Goal: Information Seeking & Learning: Learn about a topic

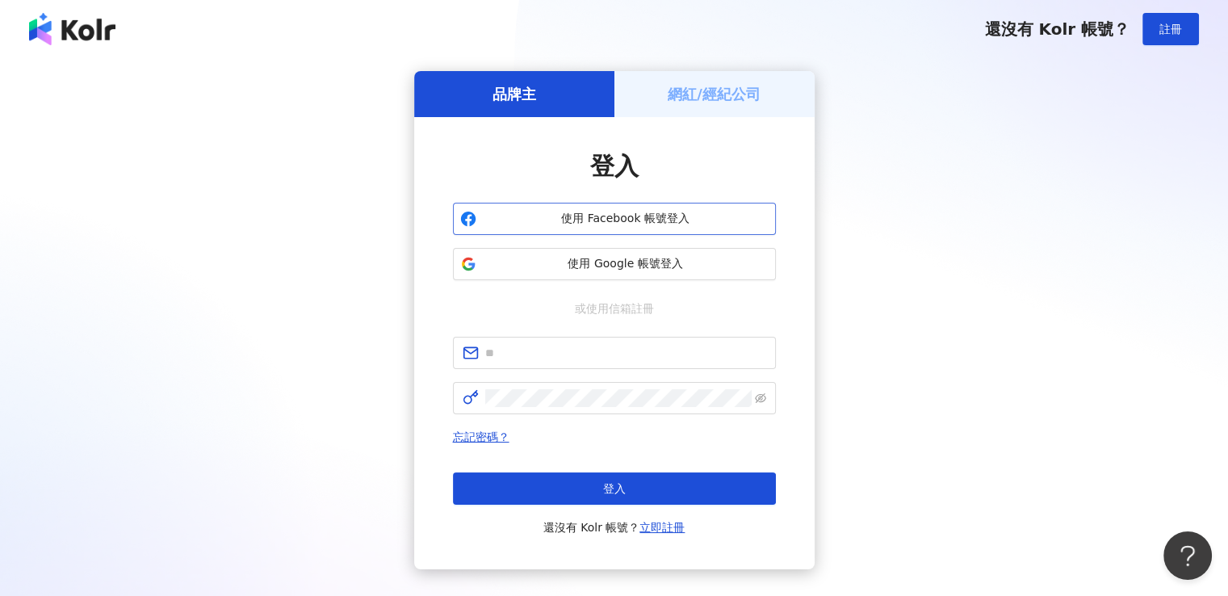
click at [586, 220] on span "使用 Facebook 帳號登入" at bounding box center [626, 219] width 286 height 16
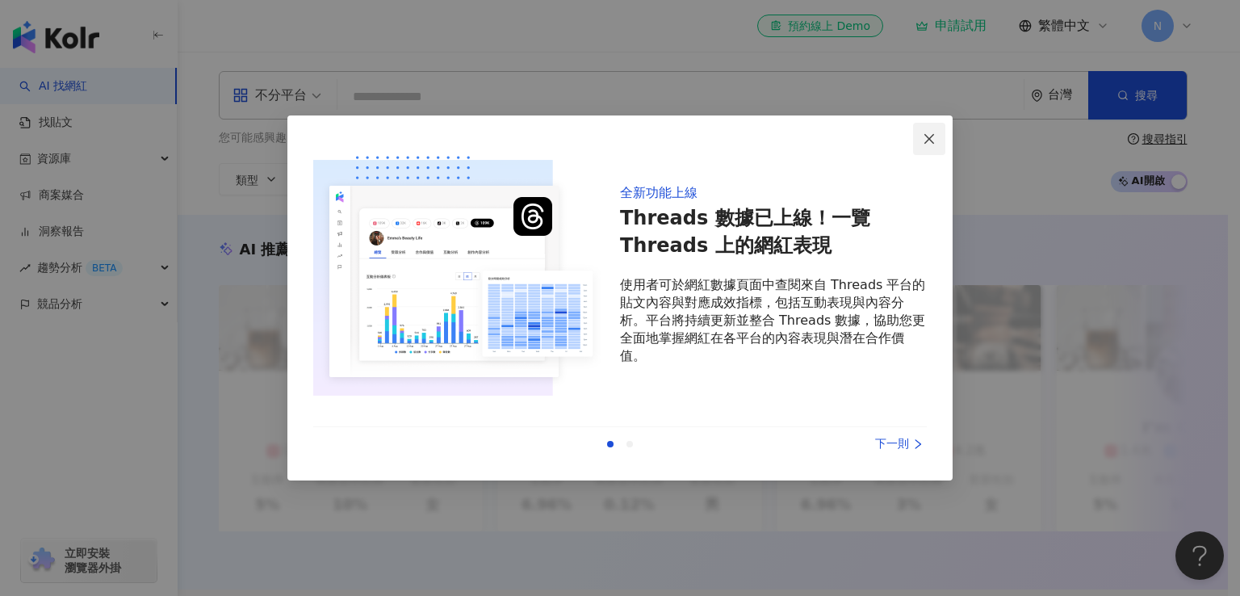
click at [939, 137] on span "Close" at bounding box center [929, 138] width 32 height 13
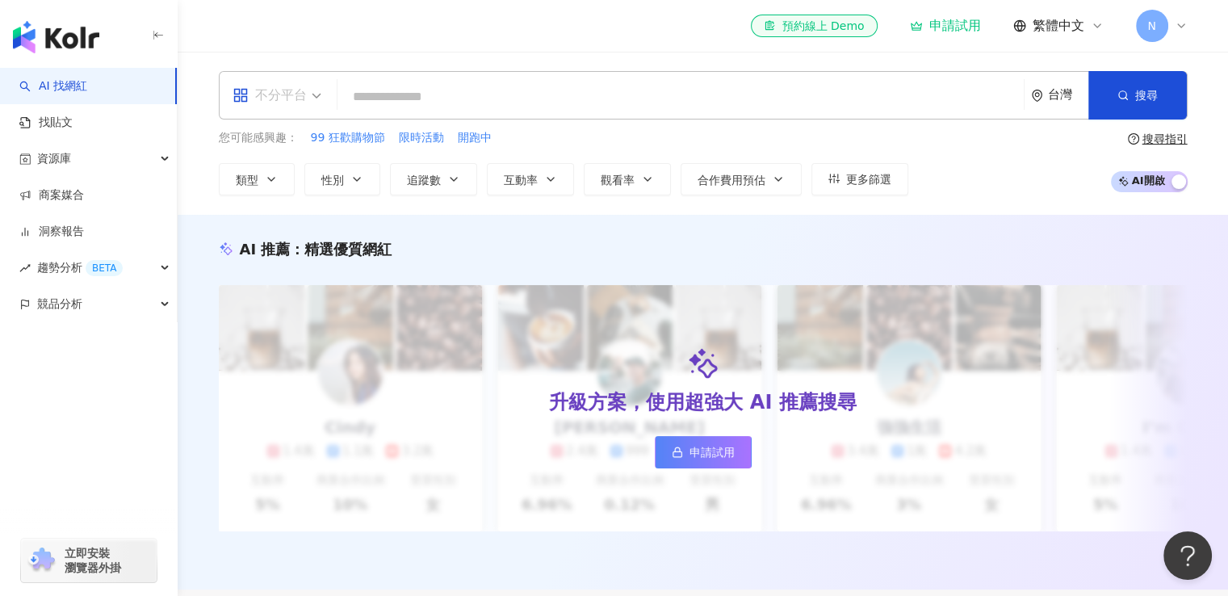
click at [295, 91] on div "不分平台" at bounding box center [269, 95] width 74 height 26
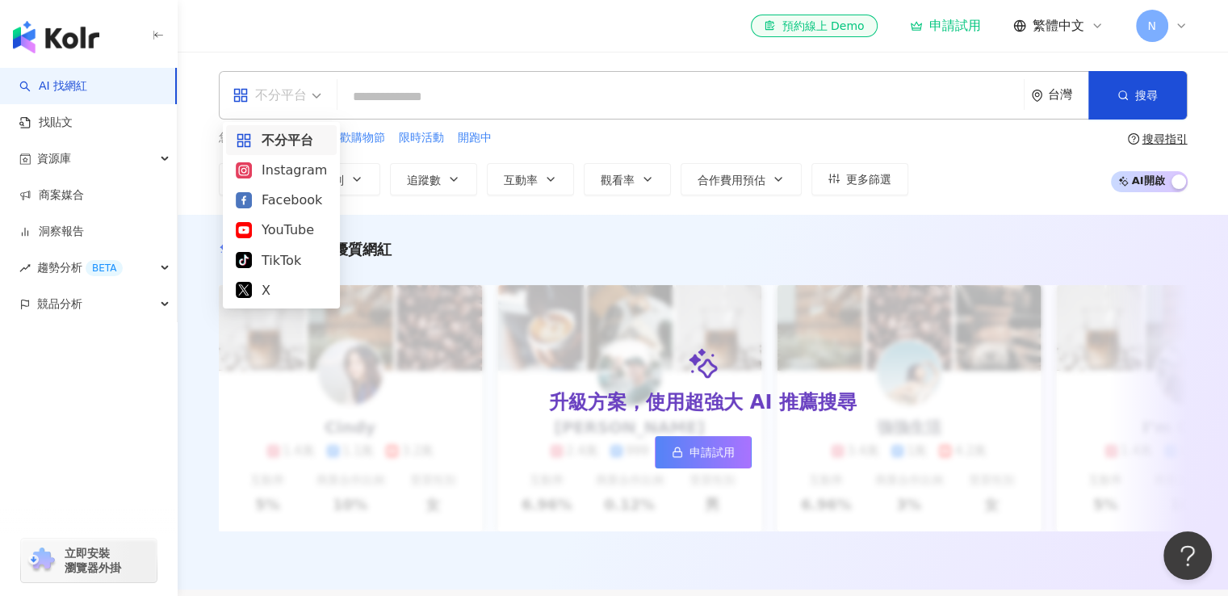
click at [291, 98] on div "不分平台" at bounding box center [269, 95] width 74 height 26
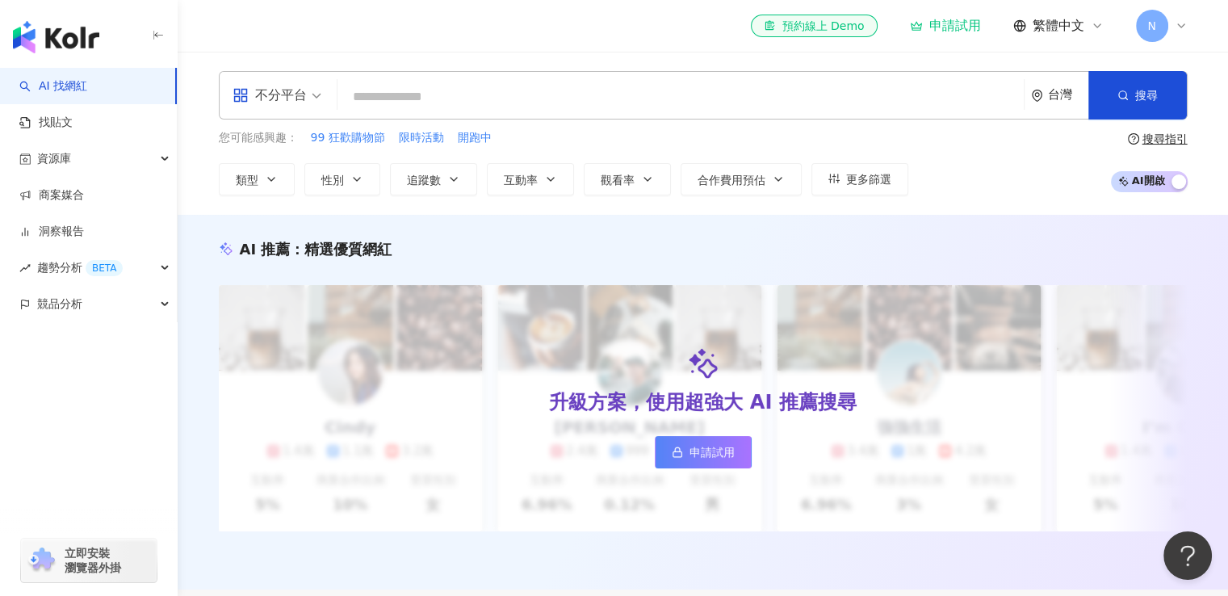
click at [435, 98] on input "search" at bounding box center [680, 97] width 673 height 31
click at [1059, 102] on div "台灣" at bounding box center [1068, 95] width 40 height 14
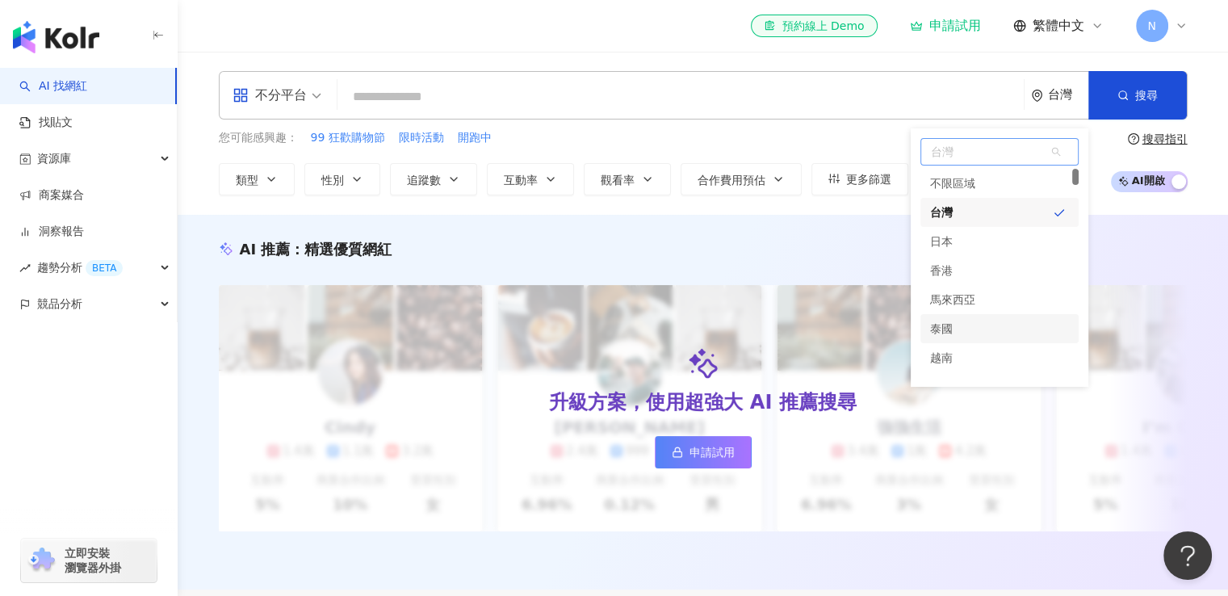
scroll to position [161, 0]
click at [978, 282] on div "美國" at bounding box center [999, 283] width 158 height 29
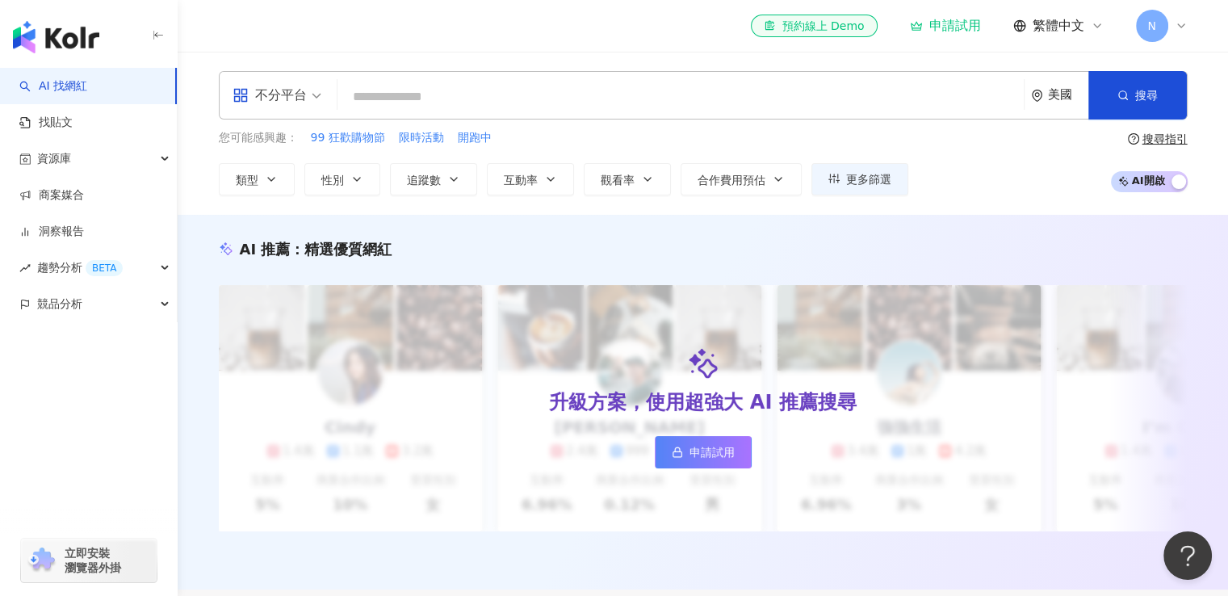
click at [625, 94] on input "search" at bounding box center [680, 97] width 673 height 31
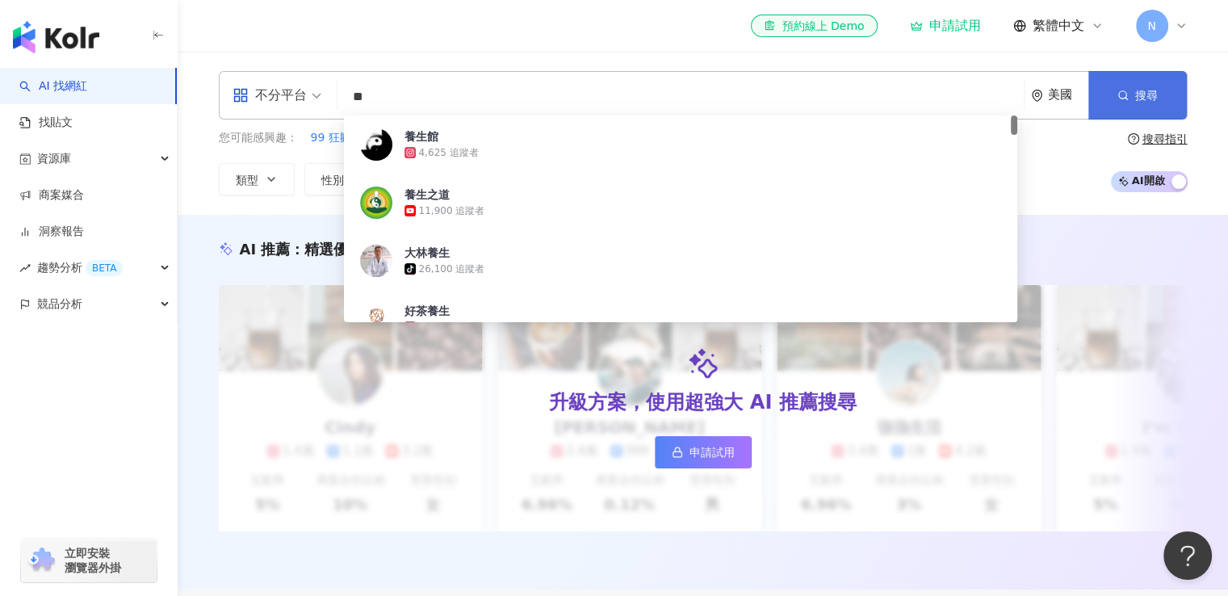
type input "**"
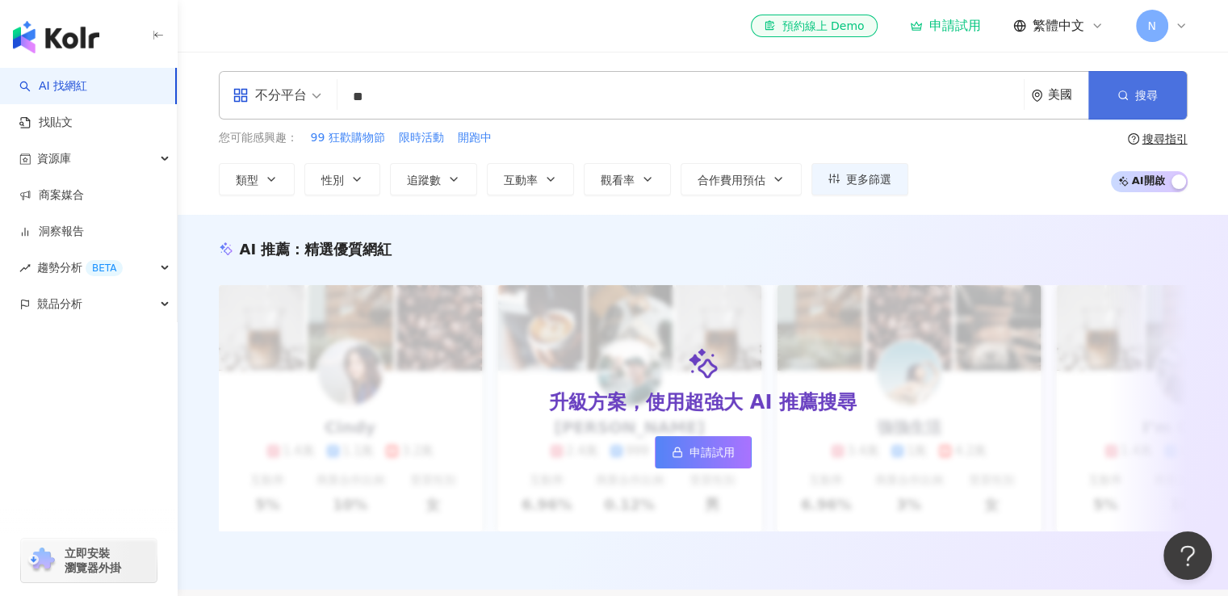
click at [1133, 100] on button "搜尋" at bounding box center [1137, 95] width 98 height 48
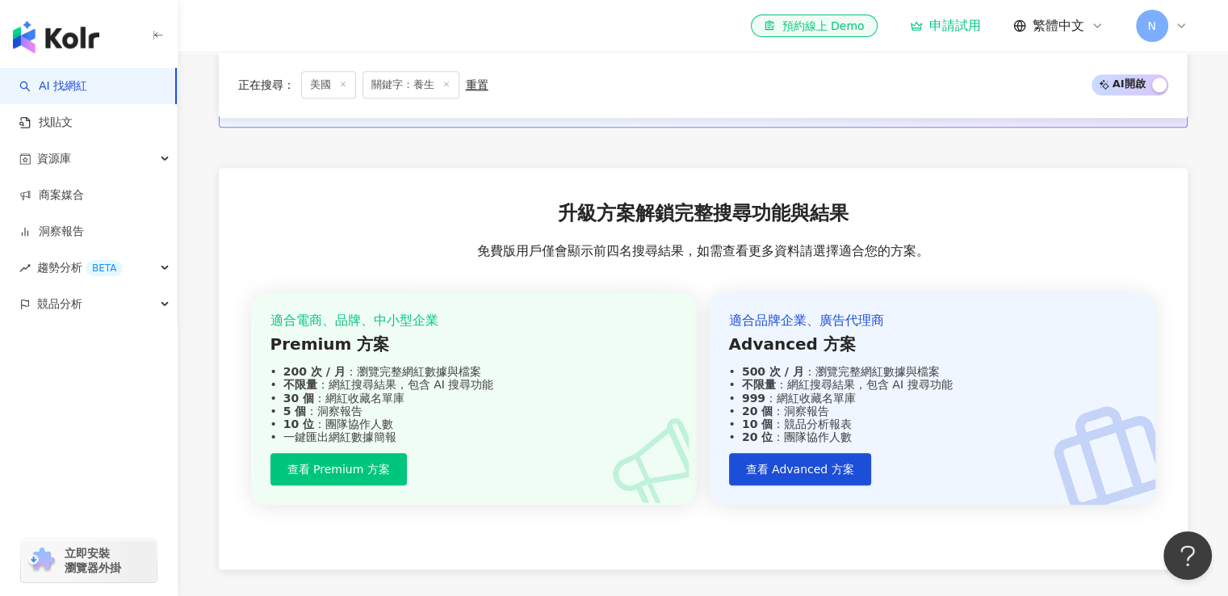
scroll to position [1772, 0]
click at [762, 475] on span "查看 Advanced 方案" at bounding box center [800, 468] width 108 height 13
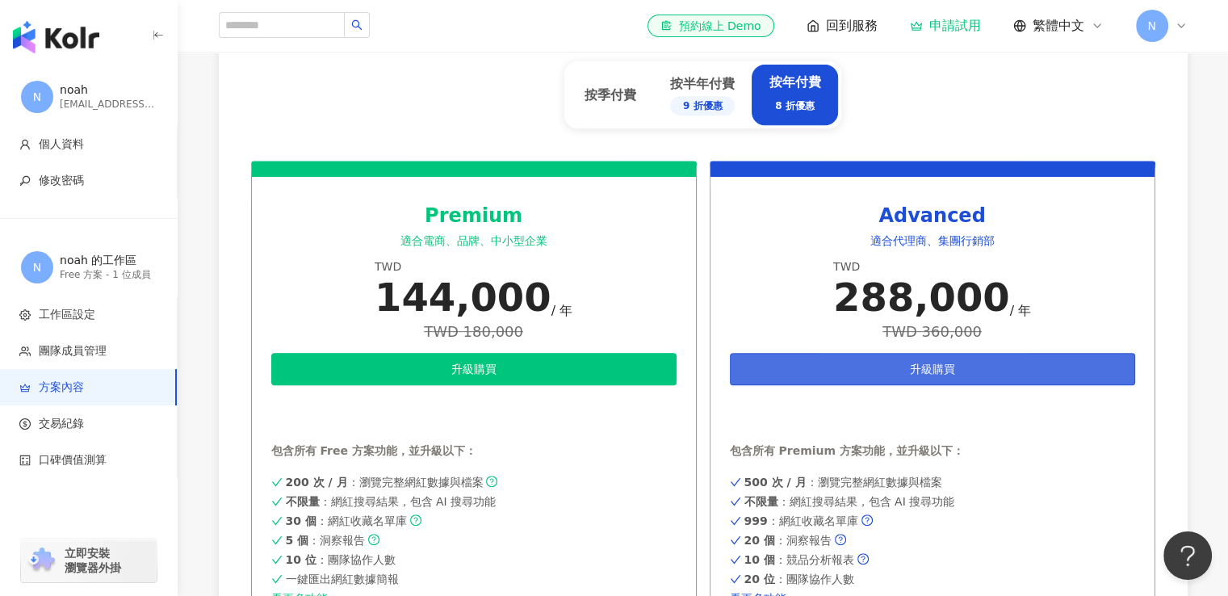
scroll to position [726, 0]
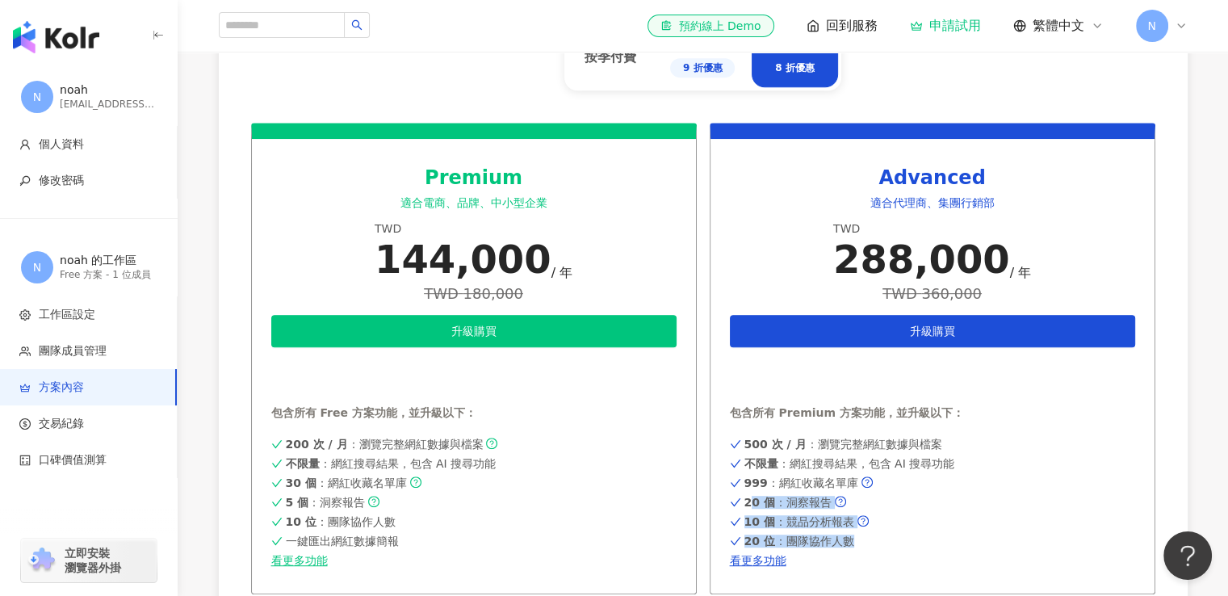
drag, startPoint x: 741, startPoint y: 504, endPoint x: 879, endPoint y: 534, distance: 141.4
click at [879, 534] on div "500 次 / 月 ：瀏覽完整網紅數據與檔案 不限量 ：網紅搜尋結果，包含 AI 搜尋功能 999 ：網紅收藏名單庫 20 個 ：洞察報告 10 個 ：競品分…" at bounding box center [932, 500] width 405 height 133
click at [904, 529] on div "500 次 / 月 ：瀏覽完整網紅數據與檔案 不限量 ：網紅搜尋結果，包含 AI 搜尋功能 999 ：網紅收藏名單庫 20 個 ：洞察報告 10 個 ：競品分…" at bounding box center [932, 500] width 405 height 133
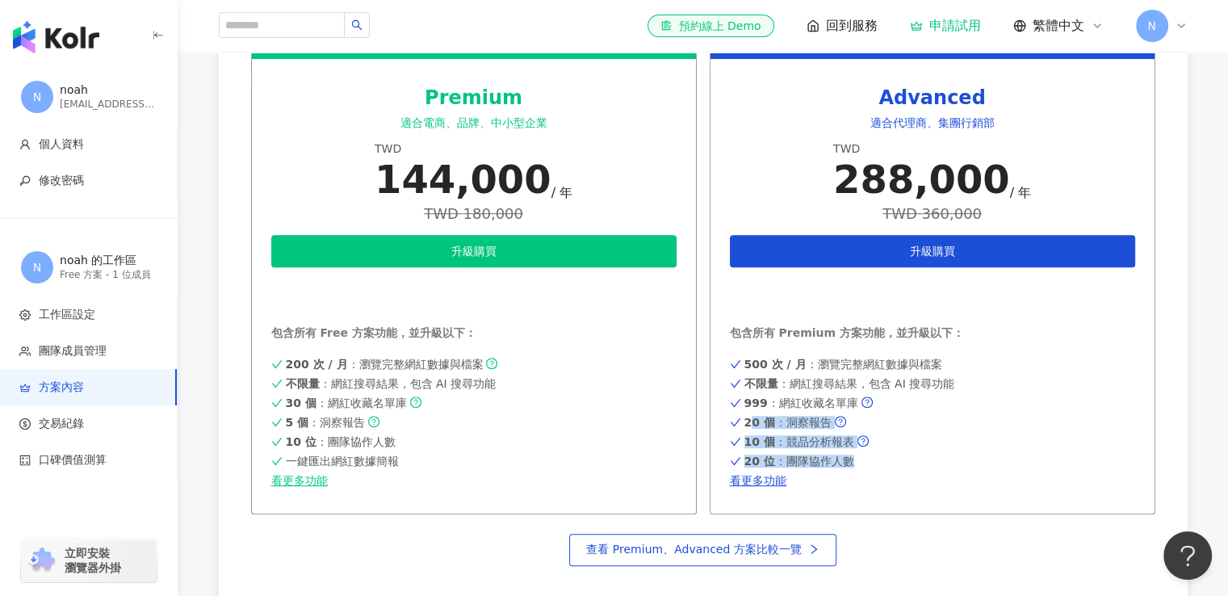
scroll to position [969, 0]
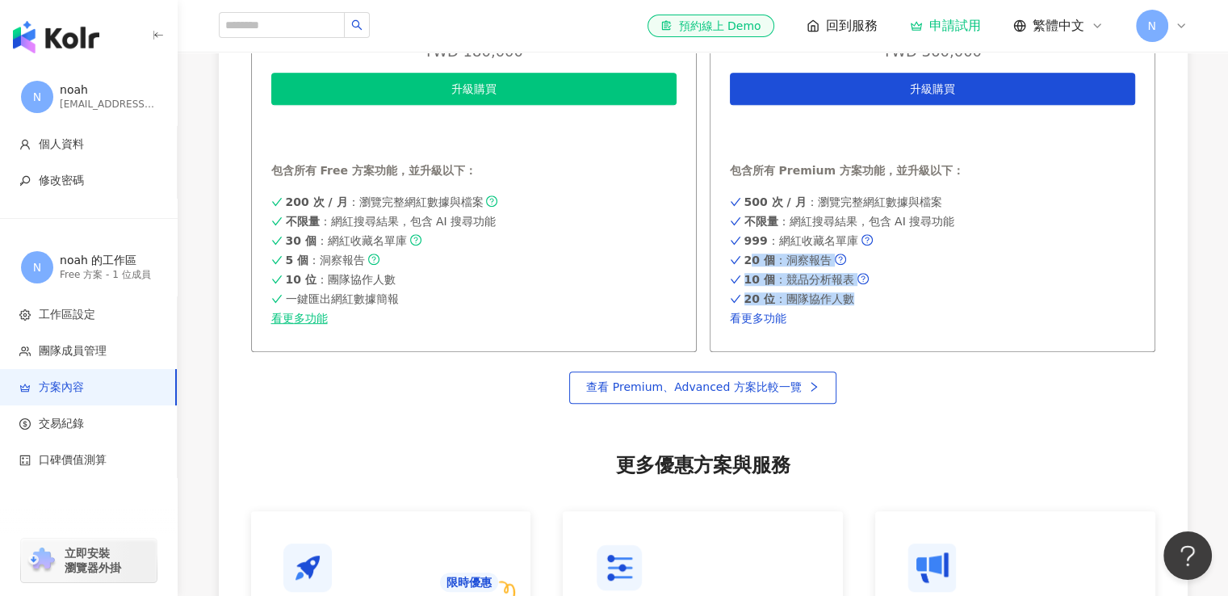
click at [768, 312] on link "看更多功能" at bounding box center [932, 318] width 405 height 13
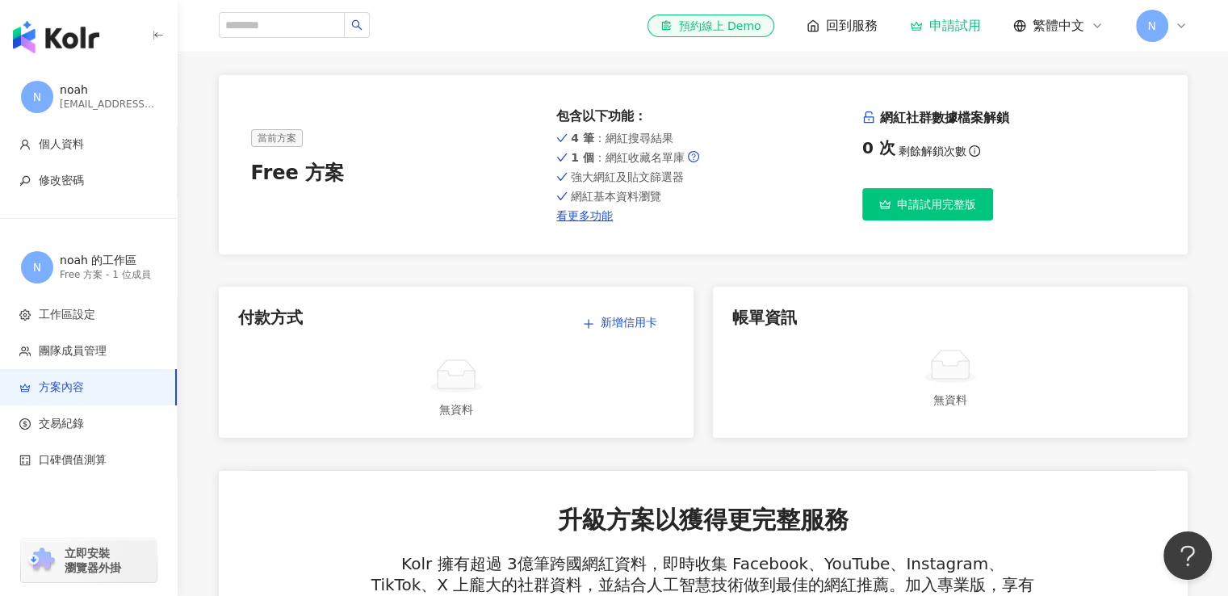
scroll to position [0, 0]
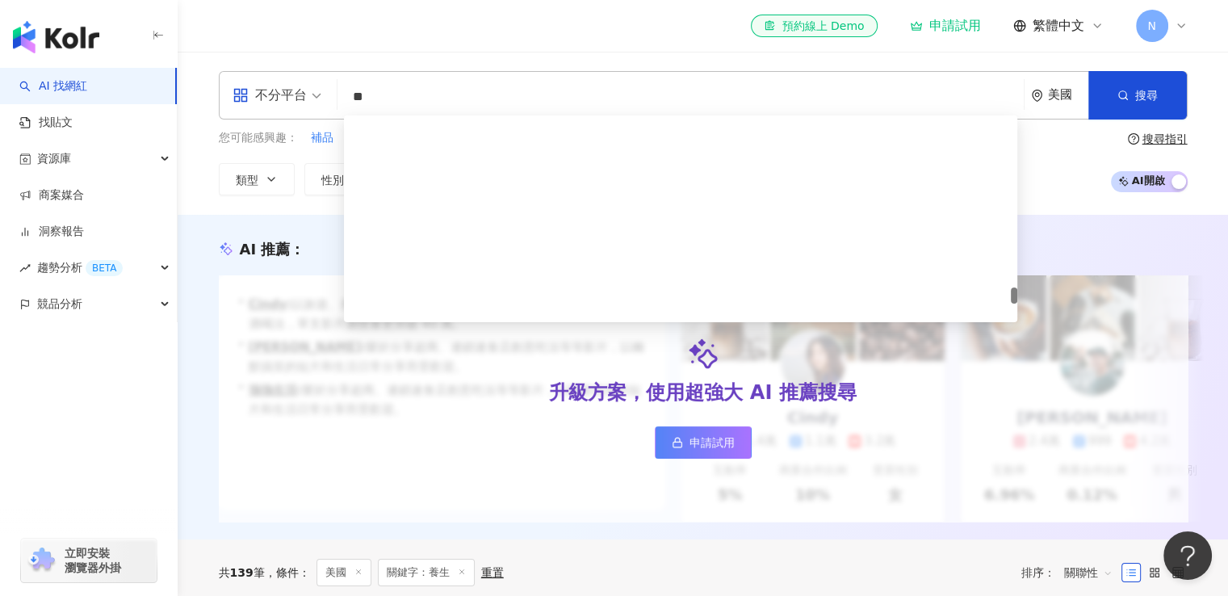
scroll to position [3001, 0]
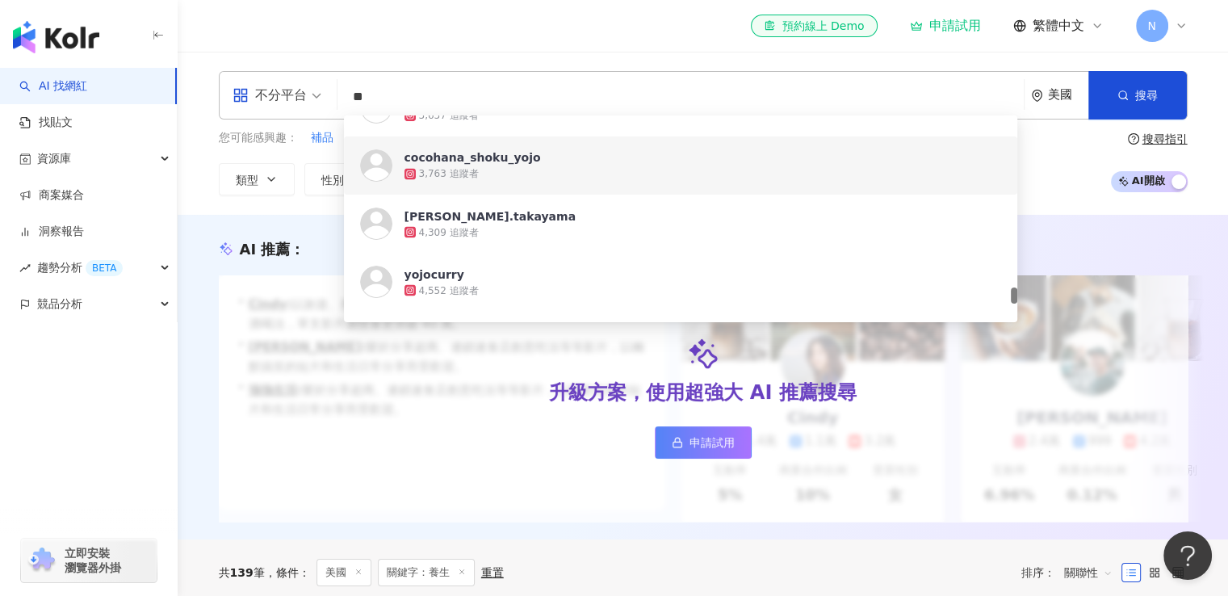
click at [210, 140] on div "不分平台 ** 美國 搜尋 [URL][DOMAIN_NAME] [URL][DOMAIN_NAME] [URL][DOMAIN_NAME][DOMAIN_N…" at bounding box center [702, 133] width 1033 height 124
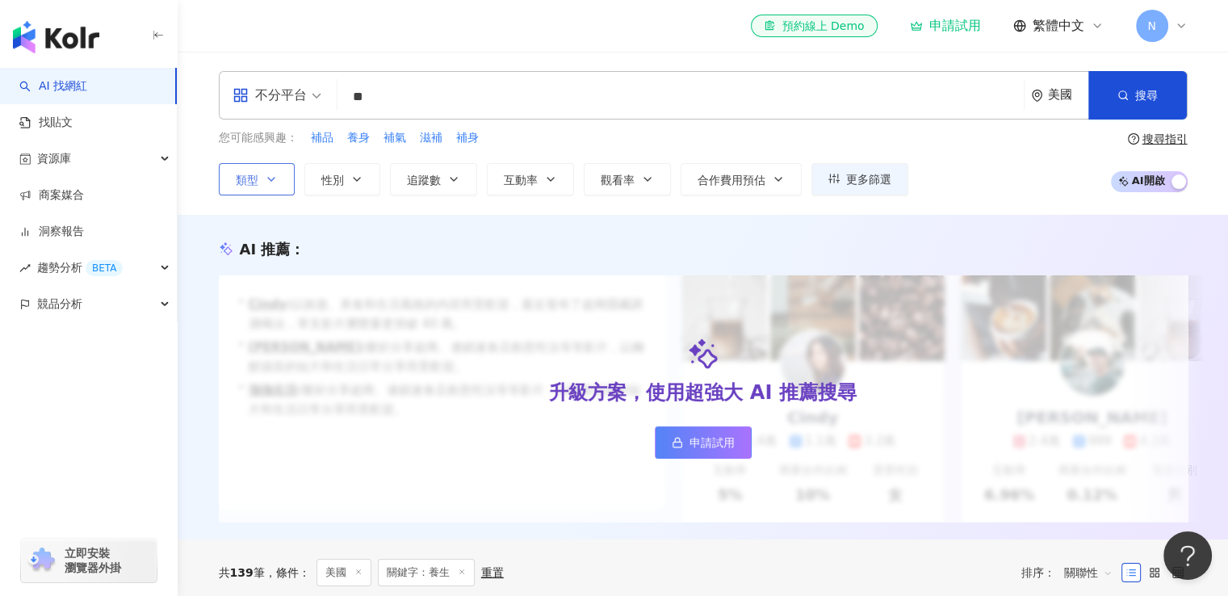
click at [271, 180] on icon "button" at bounding box center [271, 179] width 13 height 13
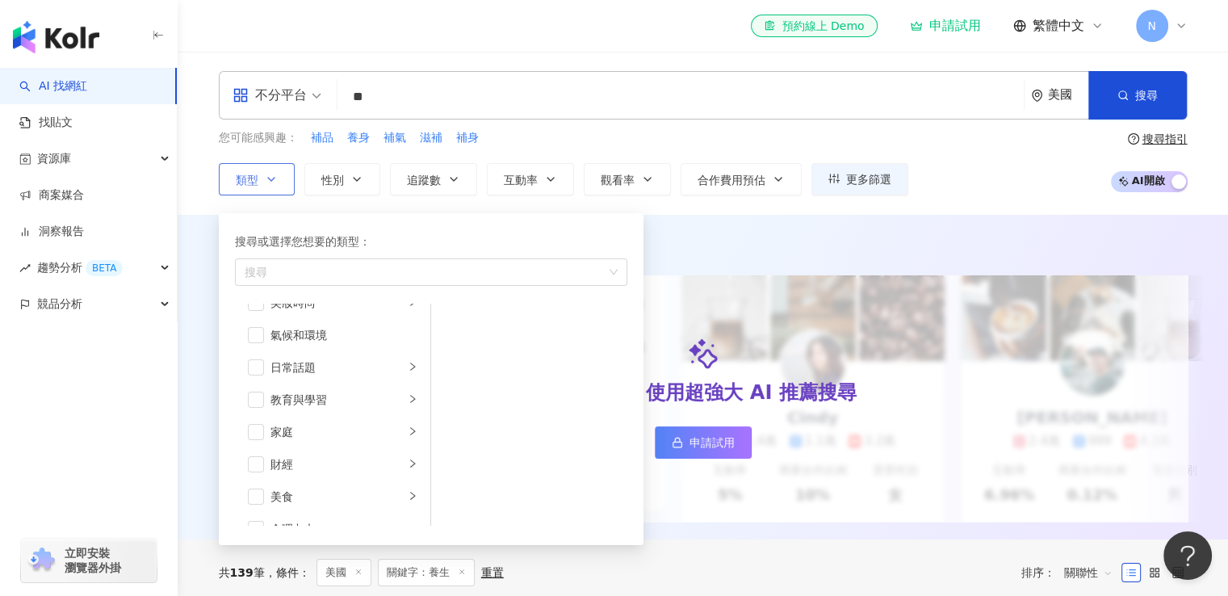
scroll to position [161, 0]
click at [262, 387] on span "button" at bounding box center [256, 387] width 16 height 16
click at [304, 381] on div "美食" at bounding box center [337, 388] width 134 height 18
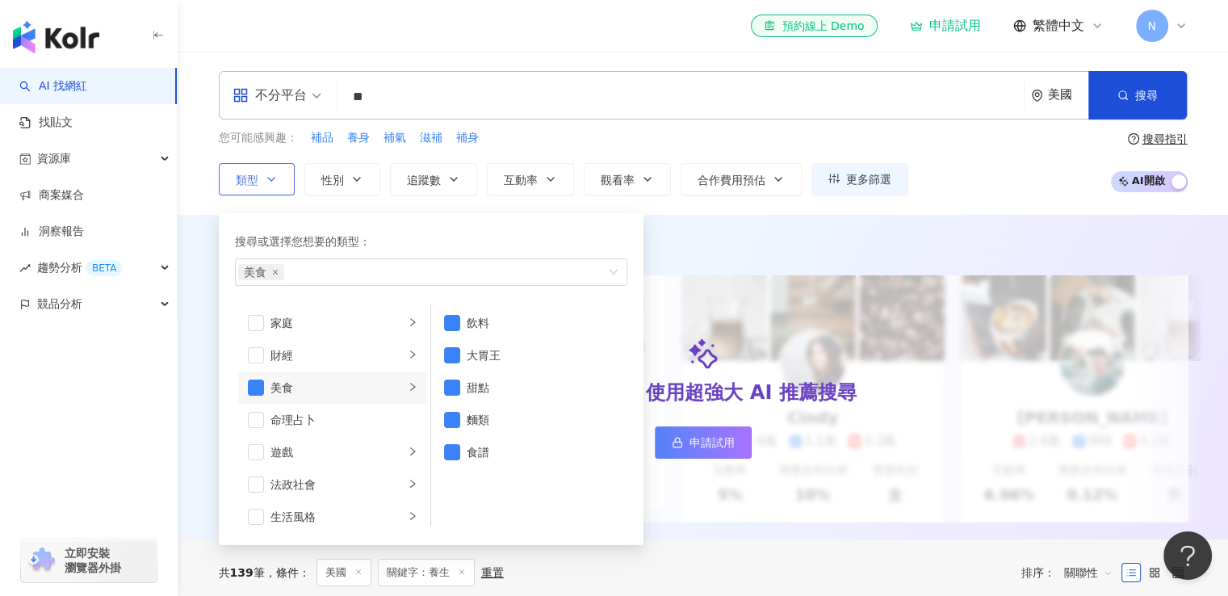
click at [372, 387] on div "美食" at bounding box center [337, 388] width 134 height 18
click at [254, 391] on span "button" at bounding box center [256, 387] width 16 height 16
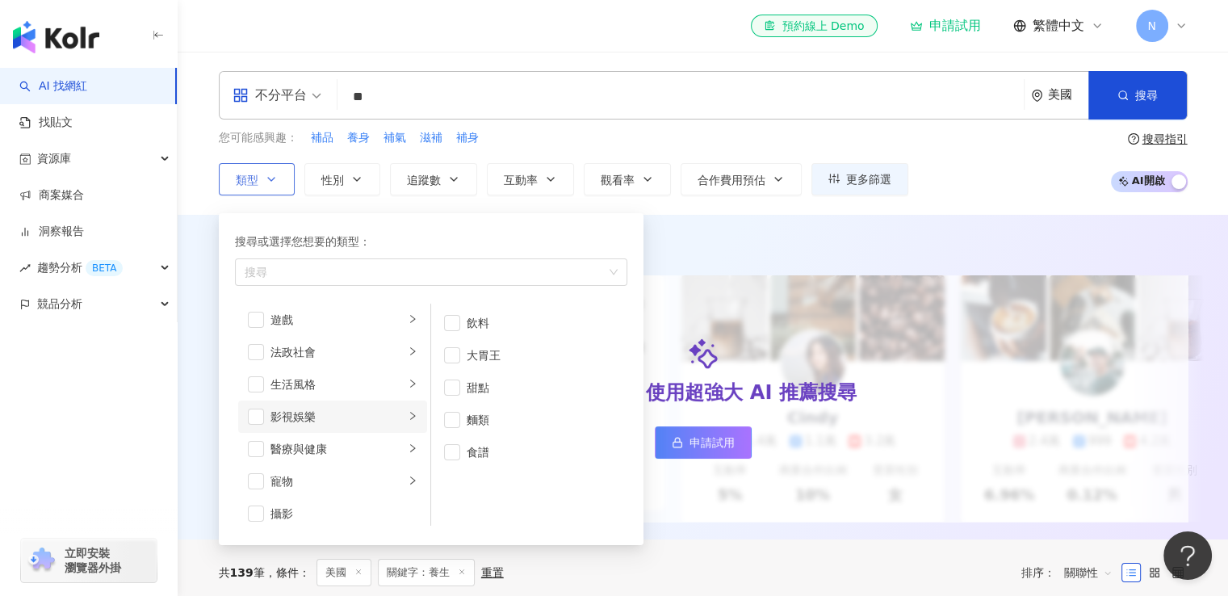
scroll to position [323, 0]
click at [253, 359] on span "button" at bounding box center [256, 355] width 16 height 16
click at [303, 354] on div "生活風格" at bounding box center [337, 355] width 134 height 18
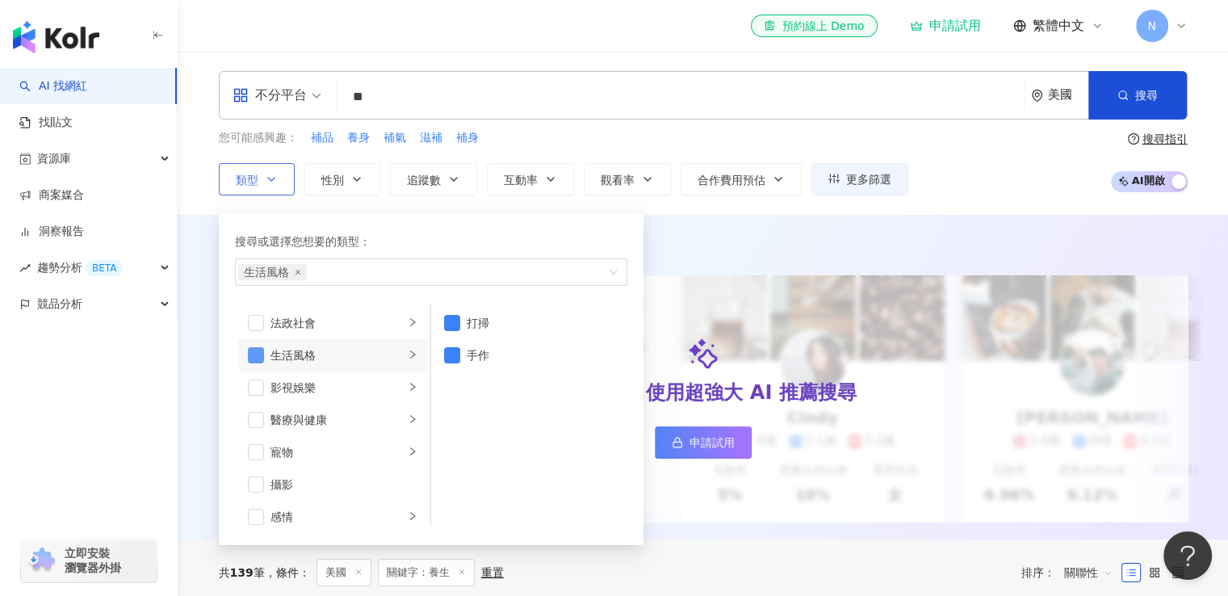
click at [260, 352] on span "button" at bounding box center [256, 355] width 16 height 16
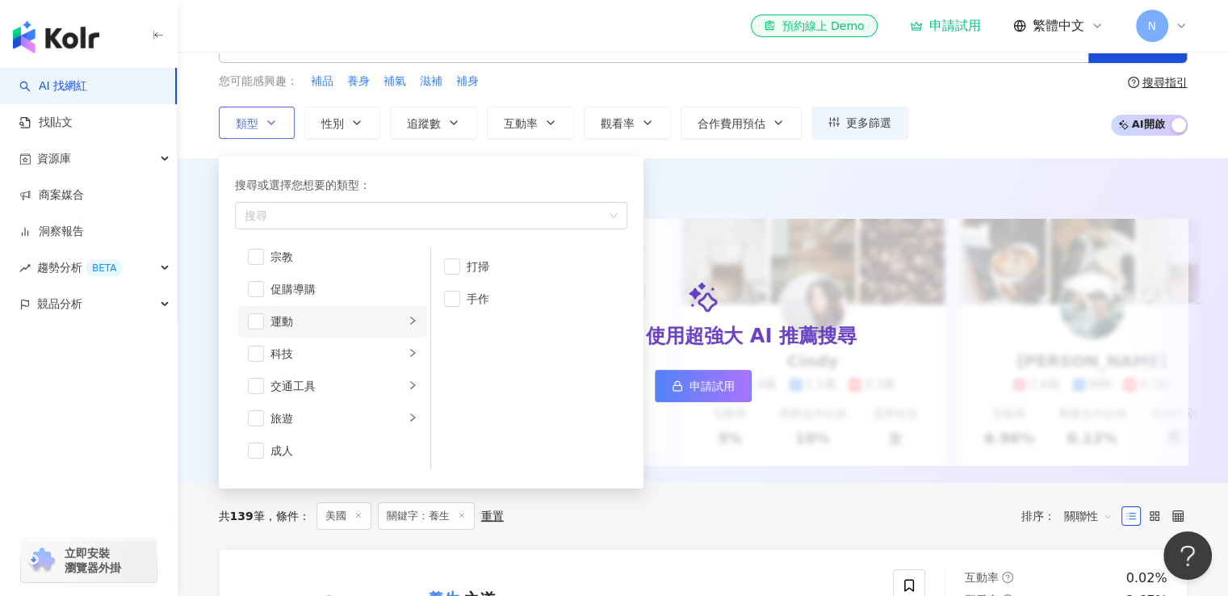
scroll to position [81, 0]
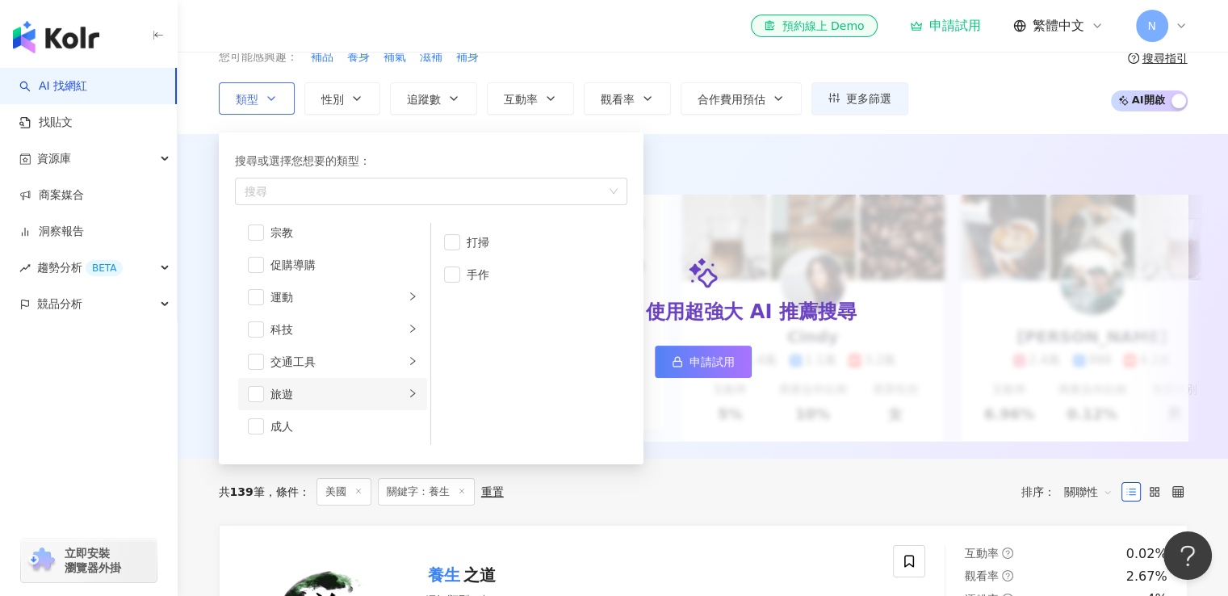
click at [320, 387] on div "旅遊" at bounding box center [337, 394] width 134 height 18
click at [451, 400] on span "button" at bounding box center [452, 403] width 16 height 16
click at [274, 398] on div "旅遊" at bounding box center [337, 394] width 134 height 18
click at [260, 389] on span "button" at bounding box center [256, 394] width 16 height 16
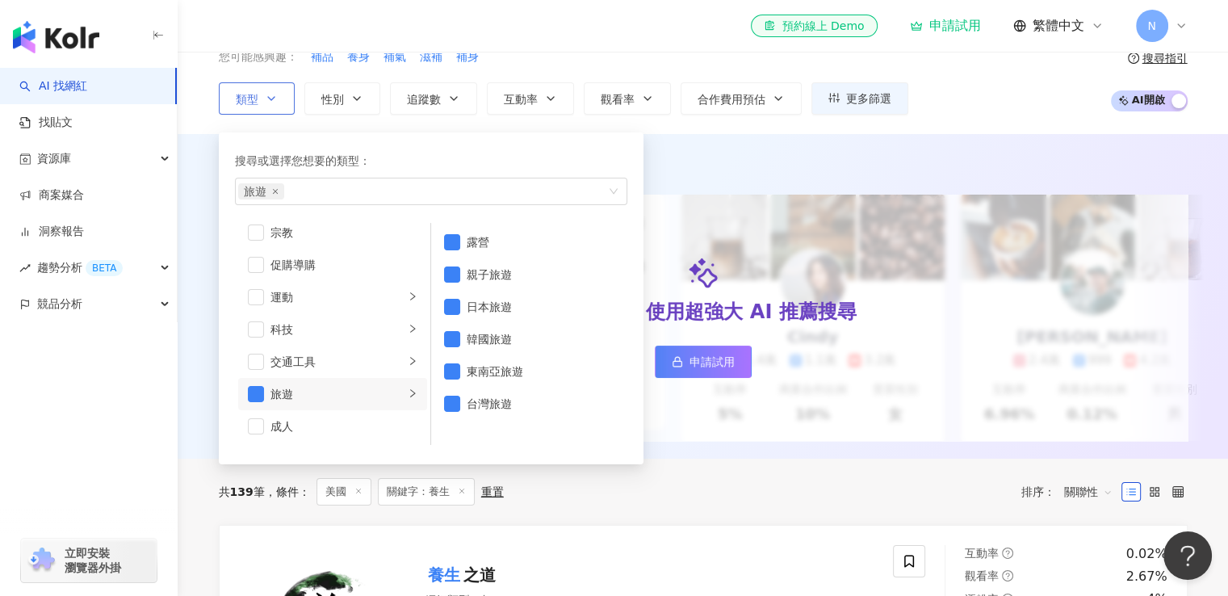
scroll to position [478, 0]
click at [320, 383] on div "運動" at bounding box center [337, 378] width 134 height 18
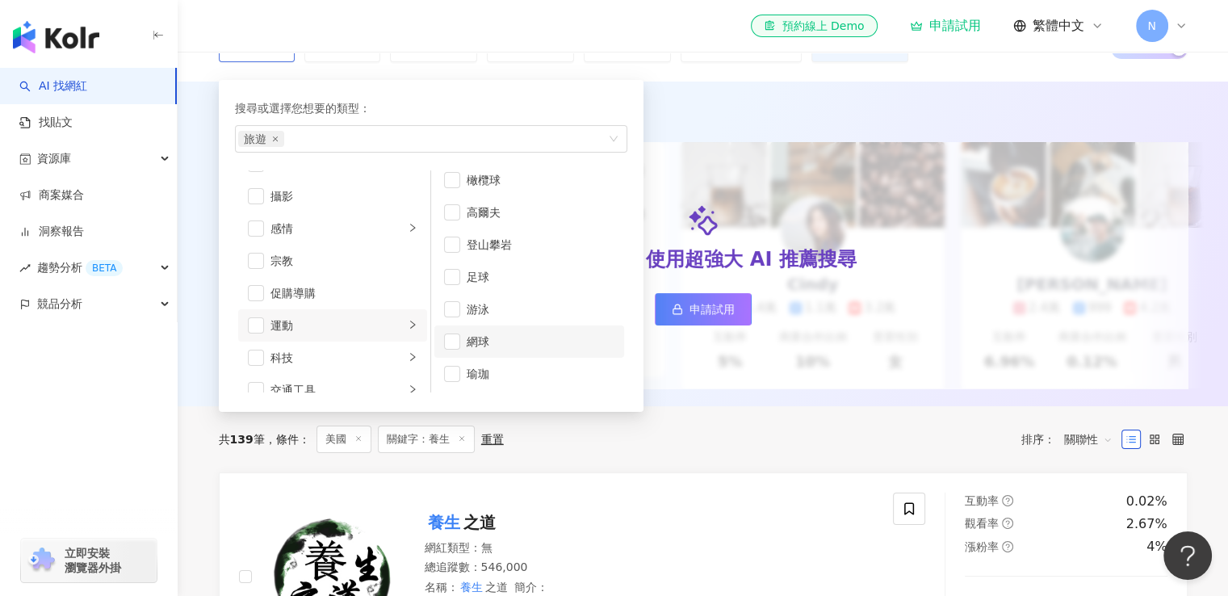
scroll to position [242, 0]
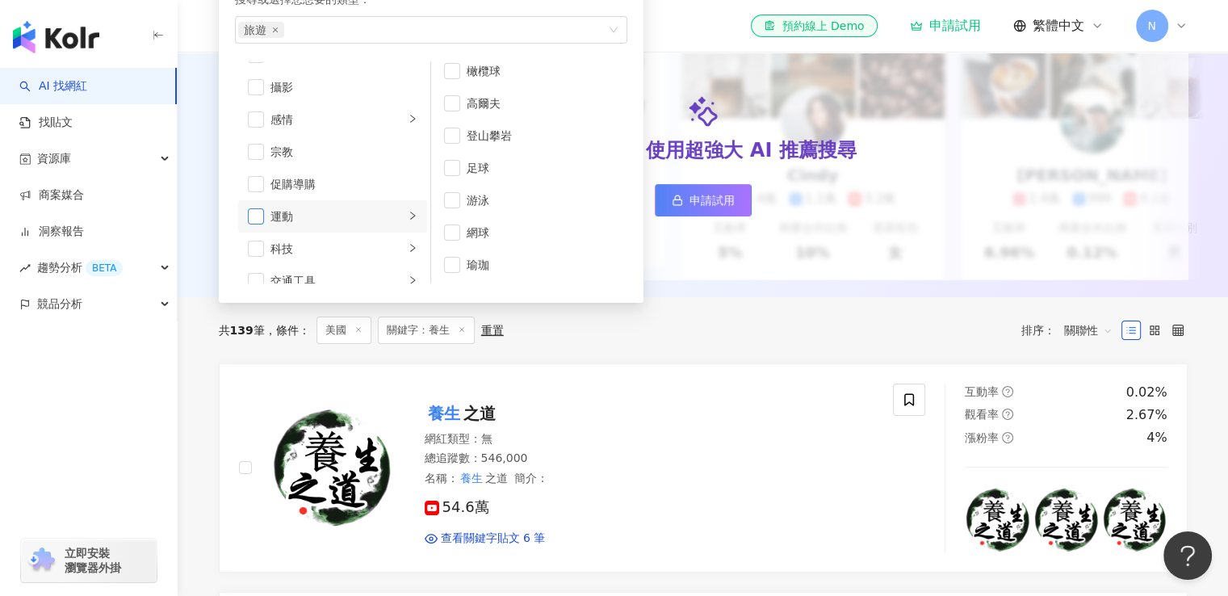
click at [258, 222] on span "button" at bounding box center [256, 216] width 16 height 16
click at [719, 266] on div "升級方案，使用超強大 AI 推薦搜尋 申請試用" at bounding box center [703, 156] width 969 height 246
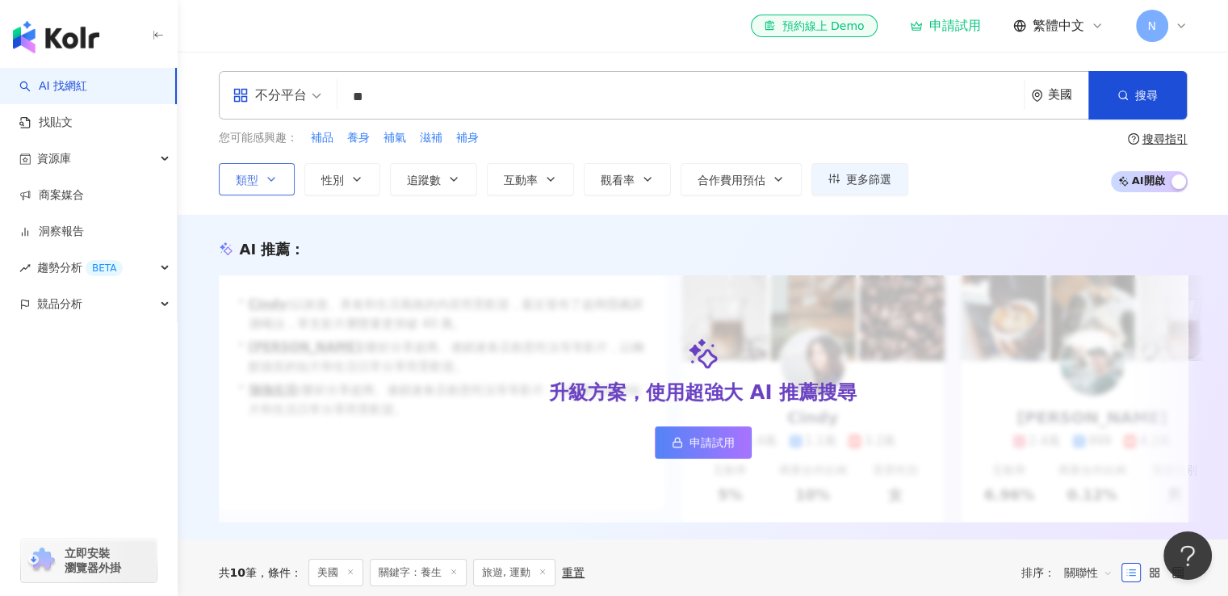
click at [275, 182] on icon "button" at bounding box center [271, 179] width 13 height 13
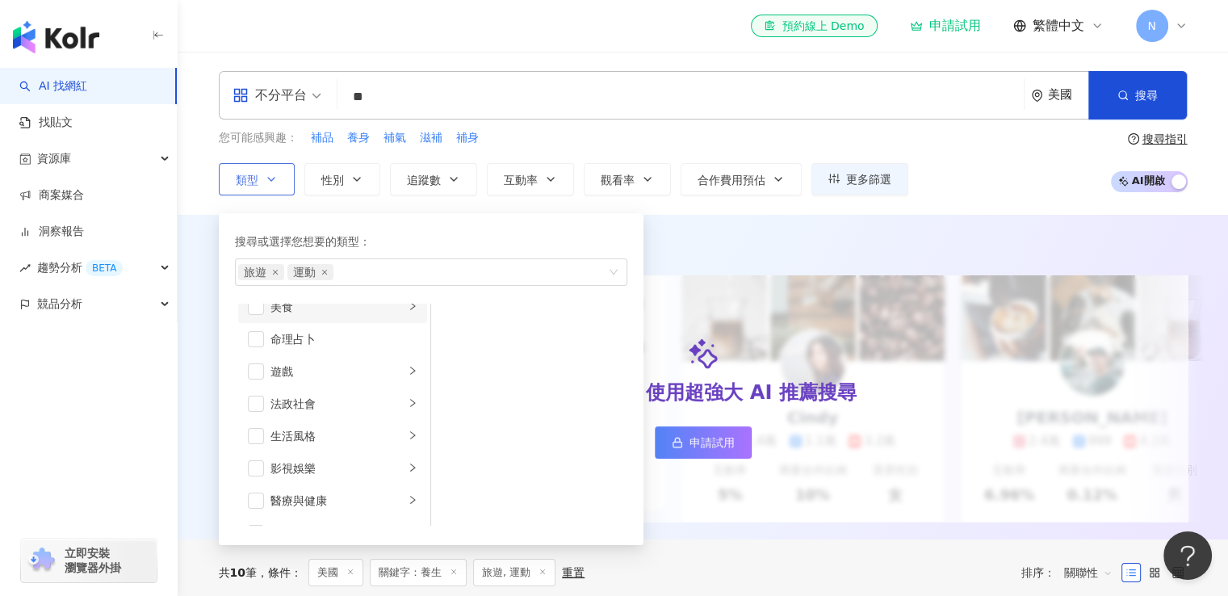
scroll to position [323, 0]
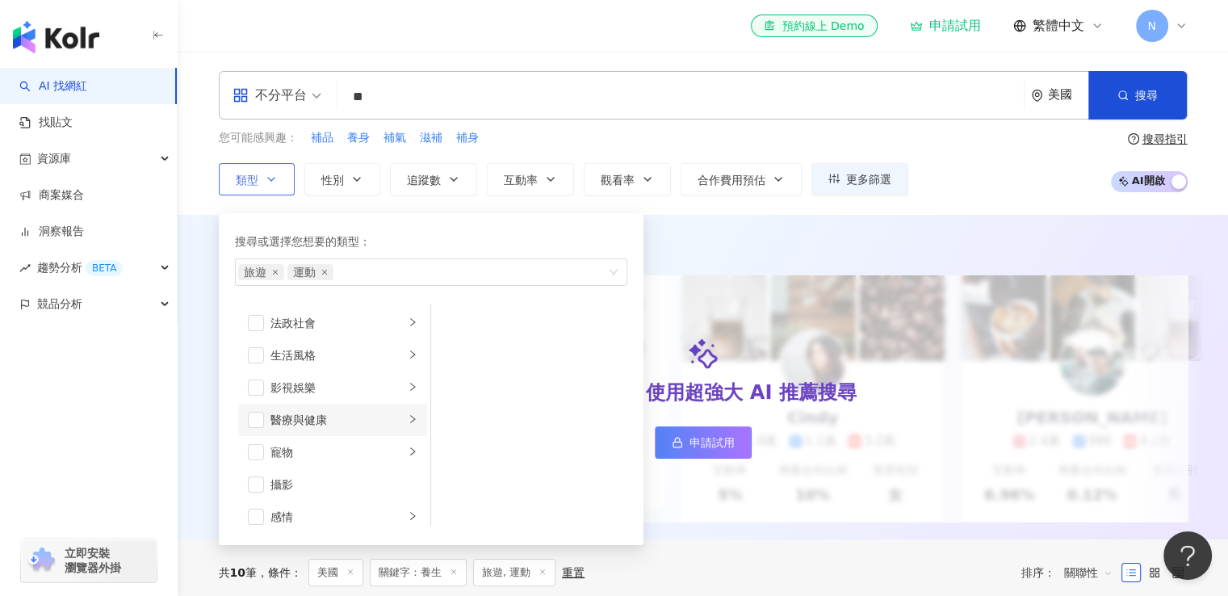
click at [321, 416] on div "醫療與健康" at bounding box center [337, 420] width 134 height 18
click at [499, 385] on div "營養與保健" at bounding box center [541, 388] width 148 height 18
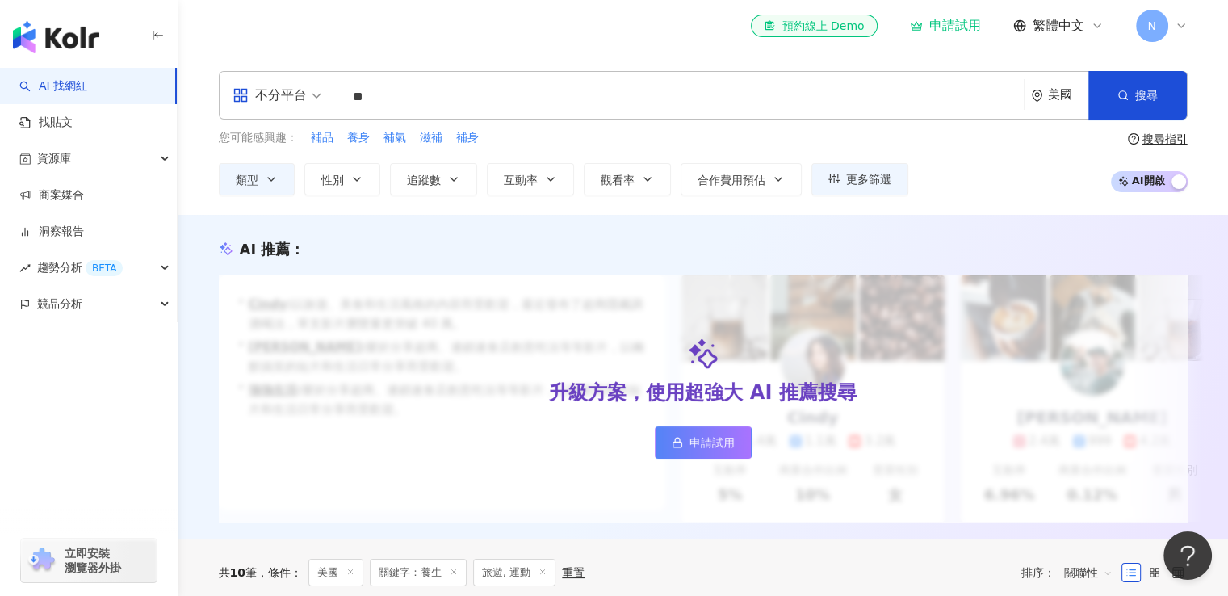
click at [983, 452] on div "升級方案，使用超強大 AI 推薦搜尋 申請試用" at bounding box center [703, 398] width 969 height 246
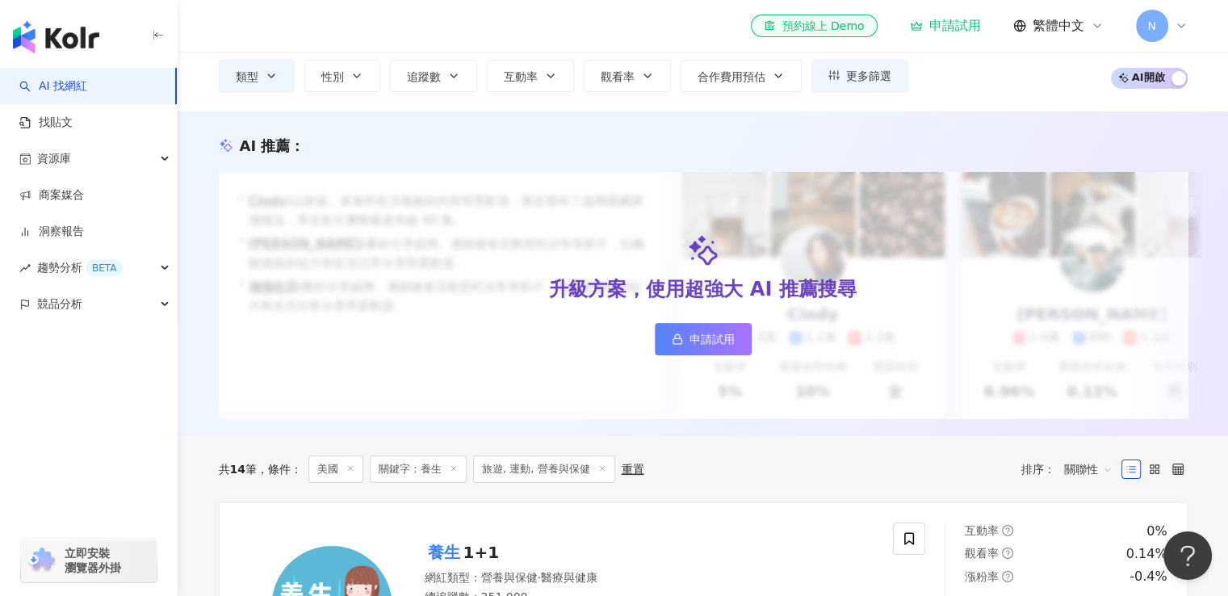
scroll to position [81, 0]
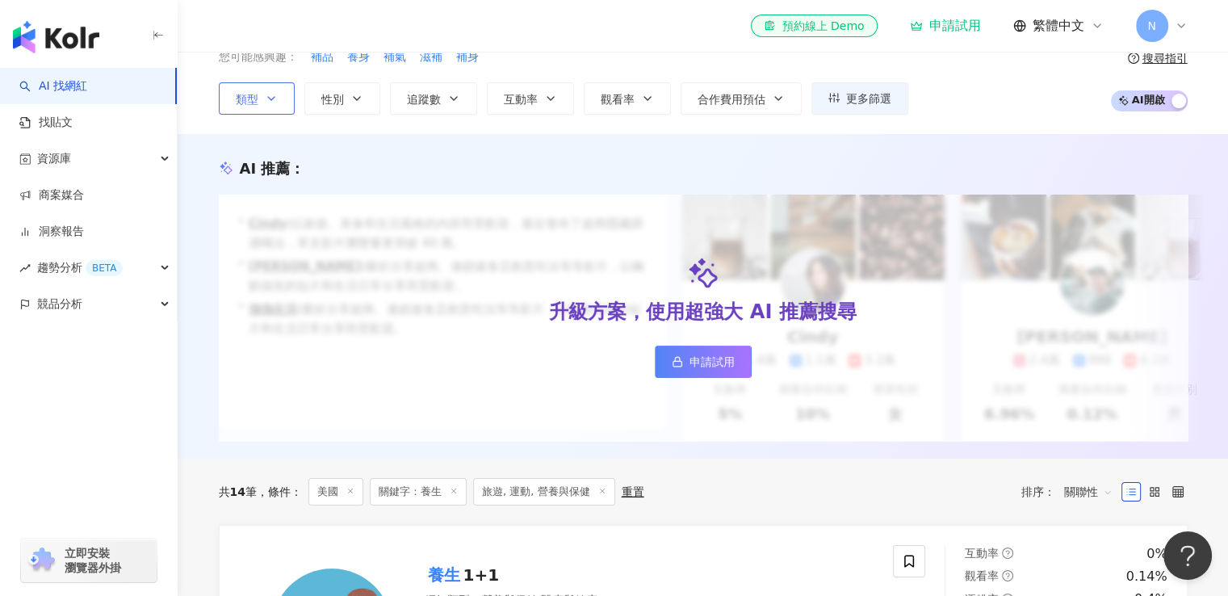
click at [268, 86] on button "類型" at bounding box center [257, 98] width 76 height 32
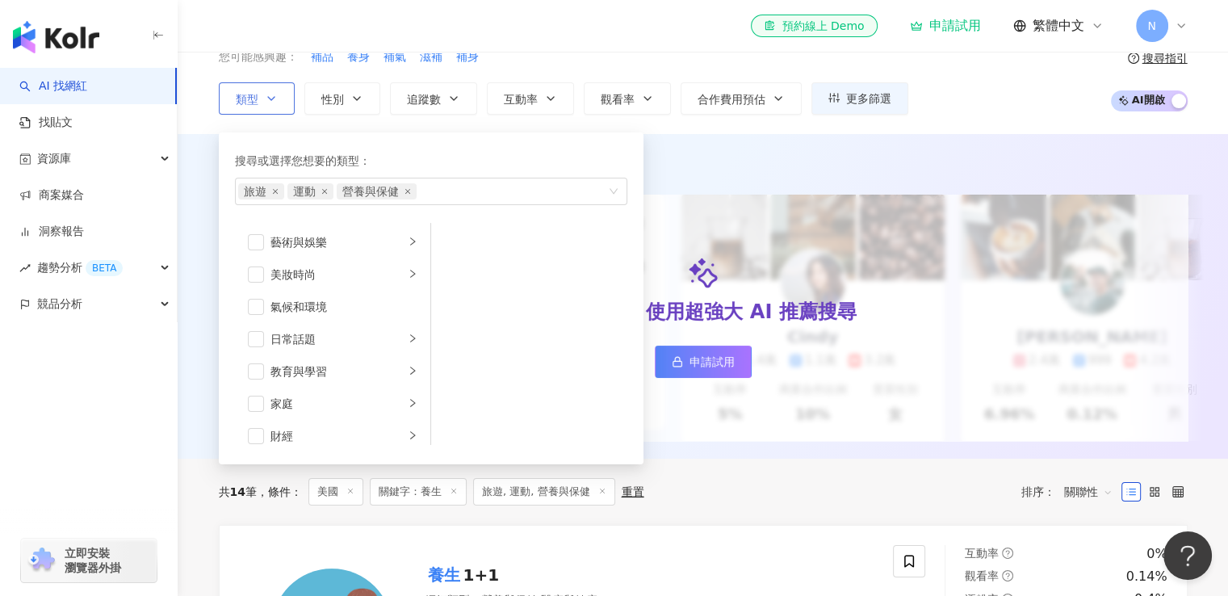
click at [270, 86] on button "類型 搜尋或選擇您想要的類型： 旅遊 運動 營養與保健 藝術與娛樂 美妝時尚 氣候和環境 日常話題 教育與學習 家庭 財經 美食 命理占卜 遊戲 法政社會 生…" at bounding box center [257, 98] width 76 height 32
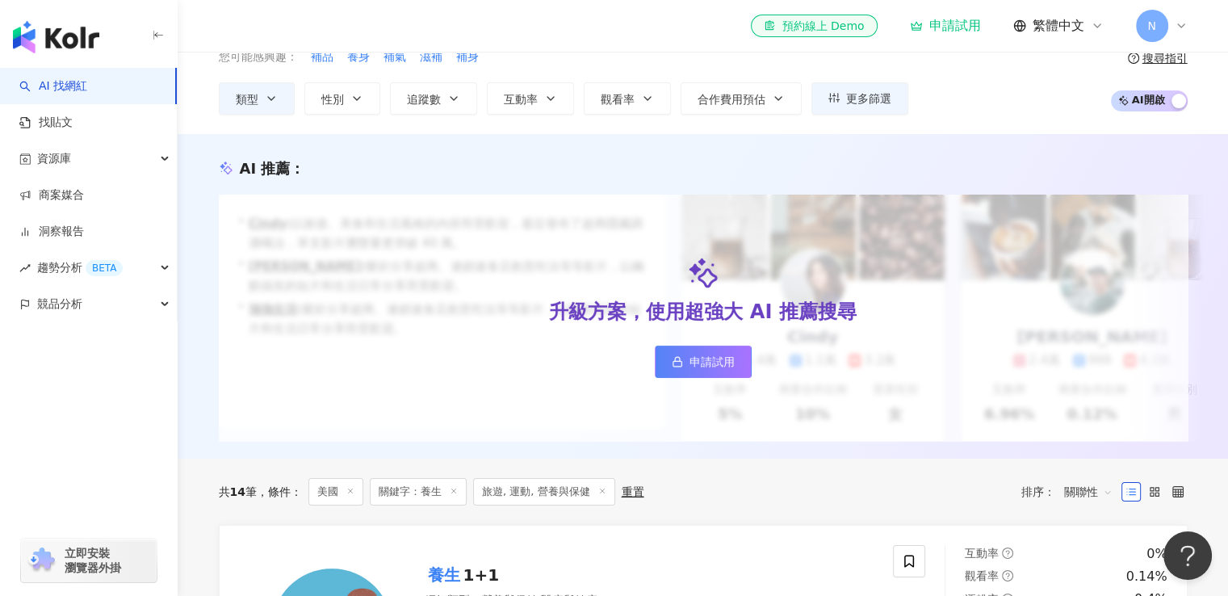
scroll to position [0, 0]
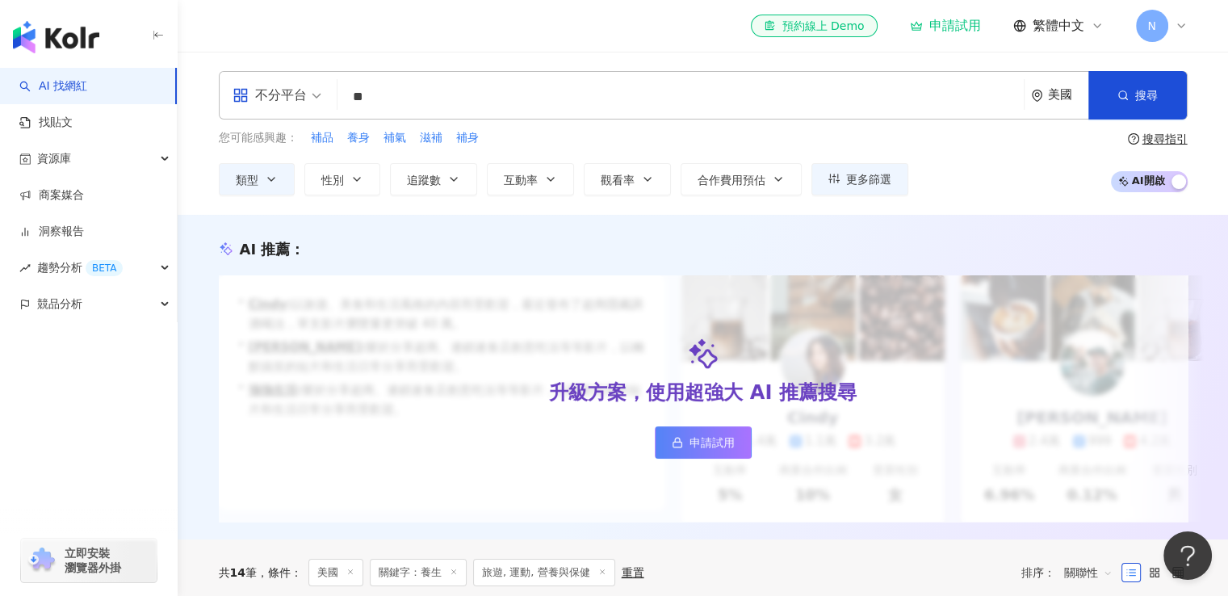
click at [293, 87] on div "不分平台" at bounding box center [269, 95] width 74 height 26
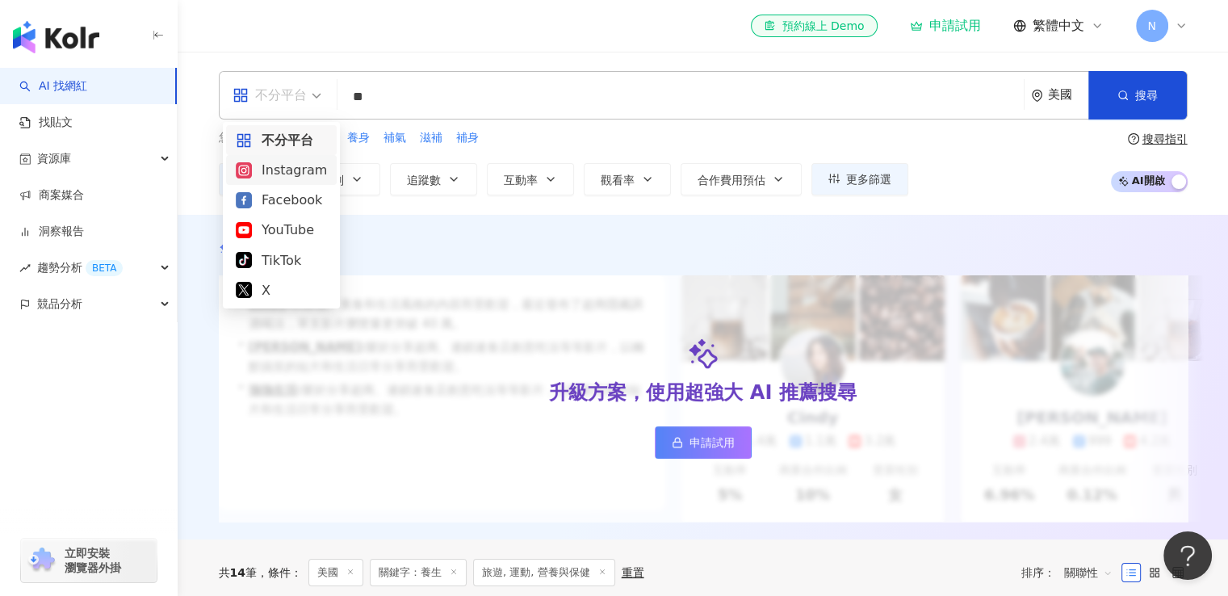
click at [276, 165] on div "Instagram" at bounding box center [281, 170] width 91 height 20
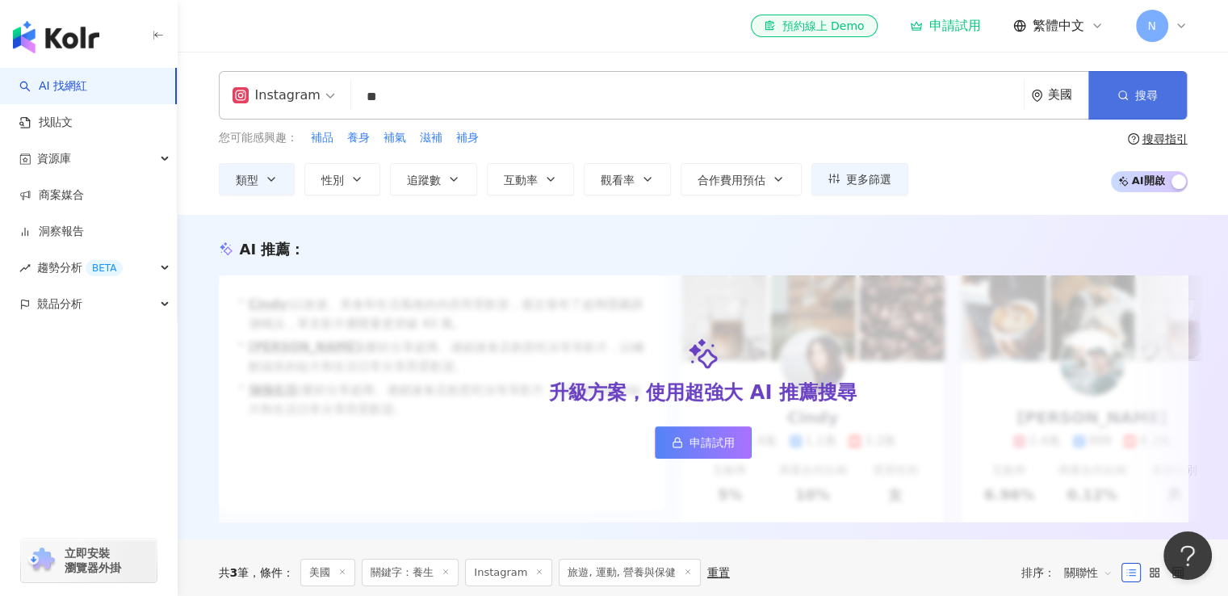
click at [1156, 96] on span "搜尋" at bounding box center [1146, 95] width 23 height 13
click at [320, 94] on span "Instagram" at bounding box center [283, 95] width 103 height 26
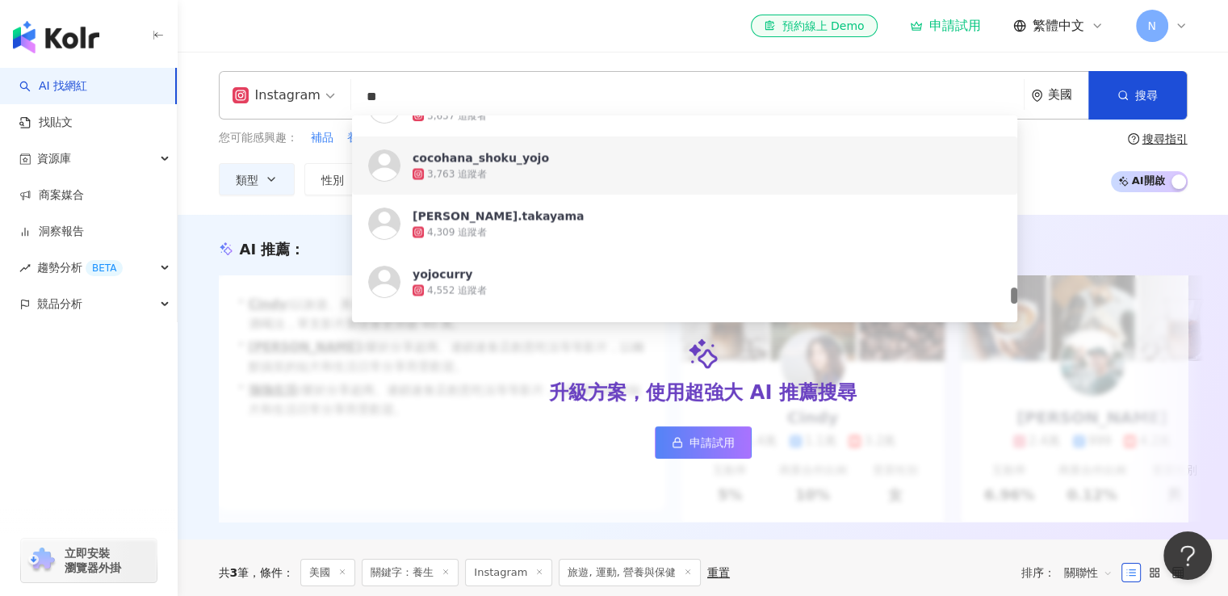
drag, startPoint x: 405, startPoint y: 94, endPoint x: 263, endPoint y: 96, distance: 142.1
click at [263, 96] on div "Instagram ** 美國 搜尋 [URL][DOMAIN_NAME] [URL][DOMAIN_NAME] [URL][DOMAIN_NAME][DOM…" at bounding box center [703, 95] width 969 height 48
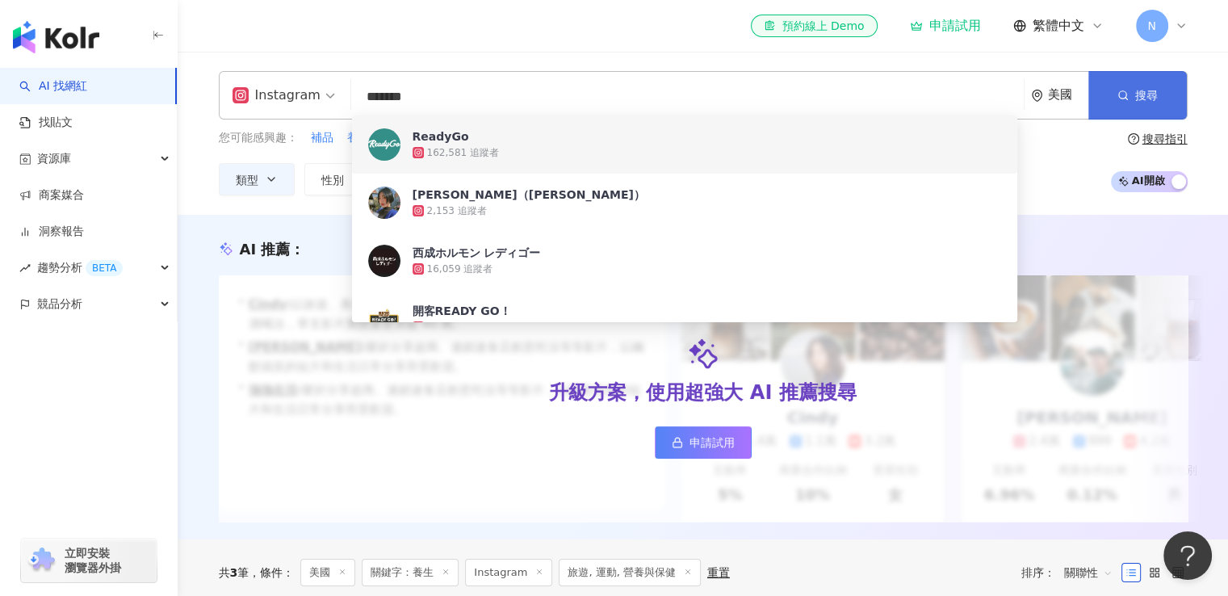
type input "*******"
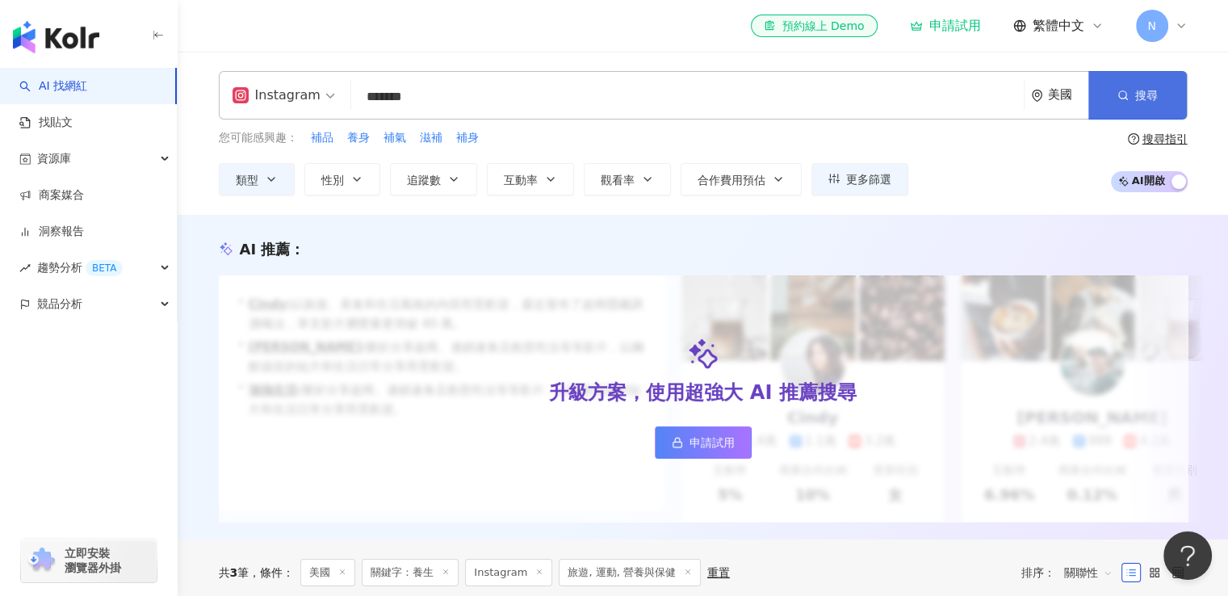
click at [1120, 94] on icon "button" at bounding box center [1122, 95] width 11 height 11
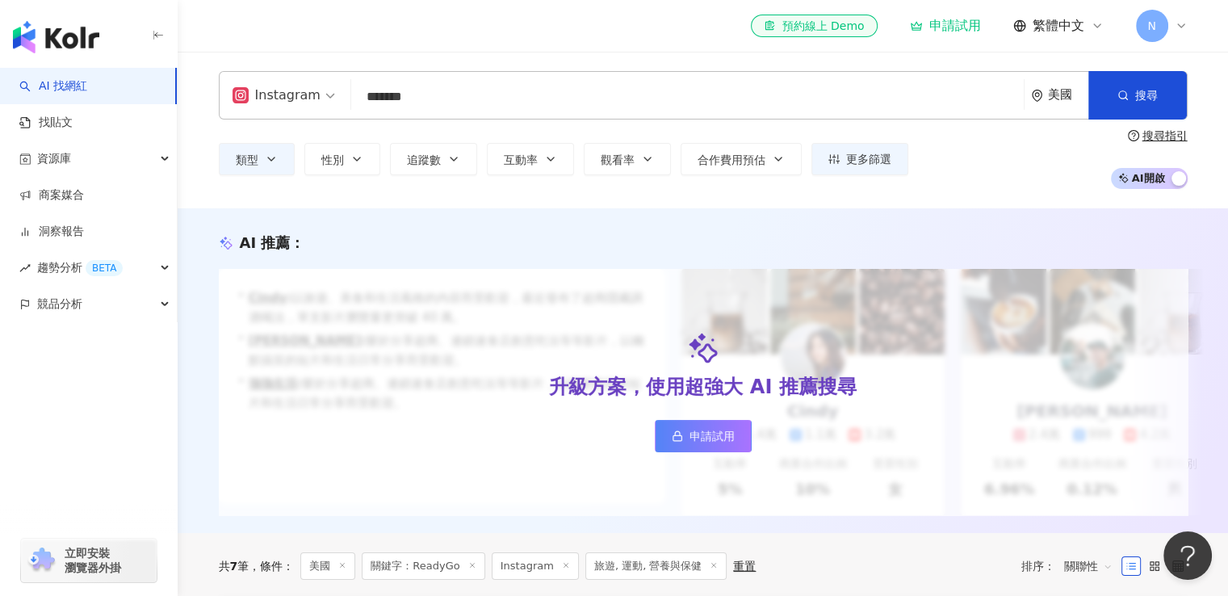
click at [1052, 101] on div "美國" at bounding box center [1068, 95] width 40 height 14
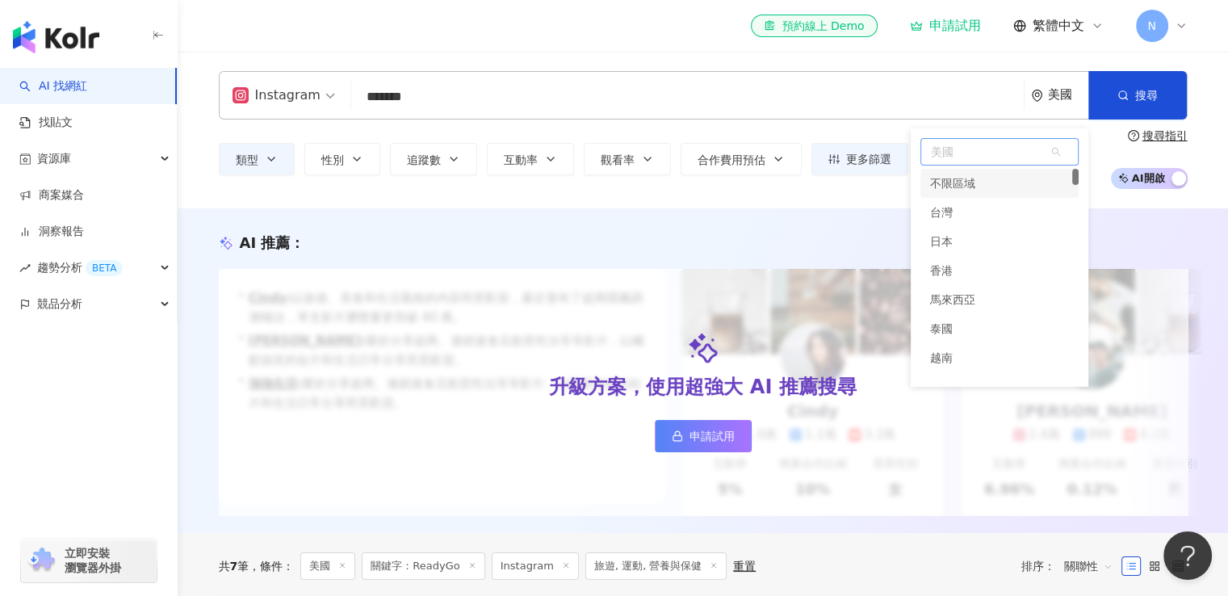
click at [990, 178] on div "不限區域" at bounding box center [999, 183] width 158 height 29
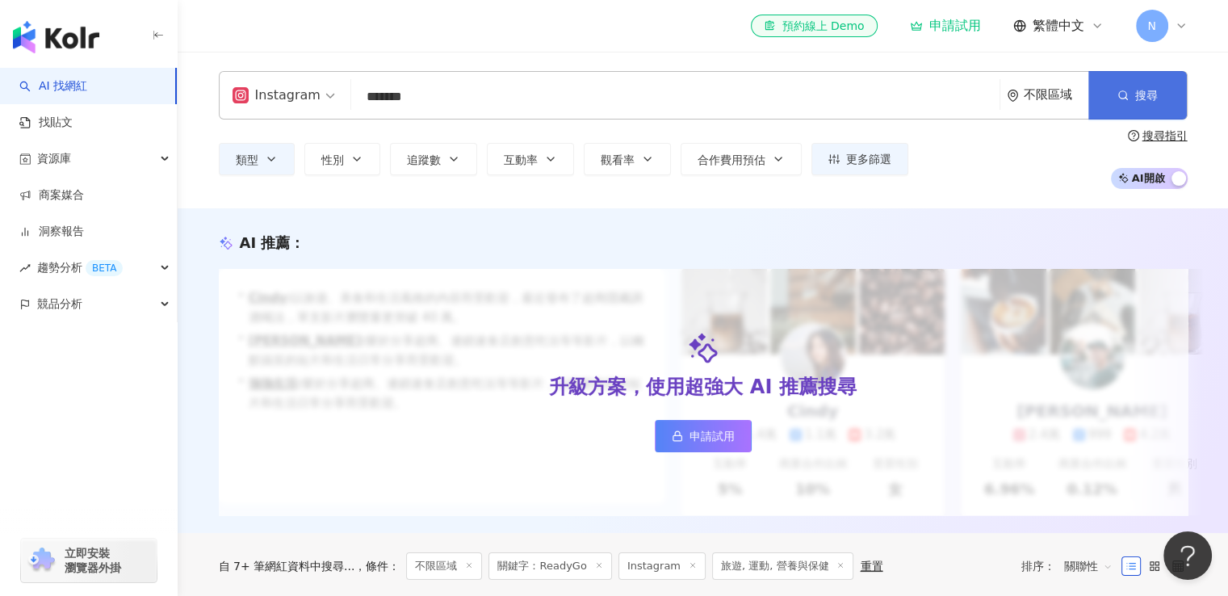
click at [1140, 91] on span "搜尋" at bounding box center [1146, 95] width 23 height 13
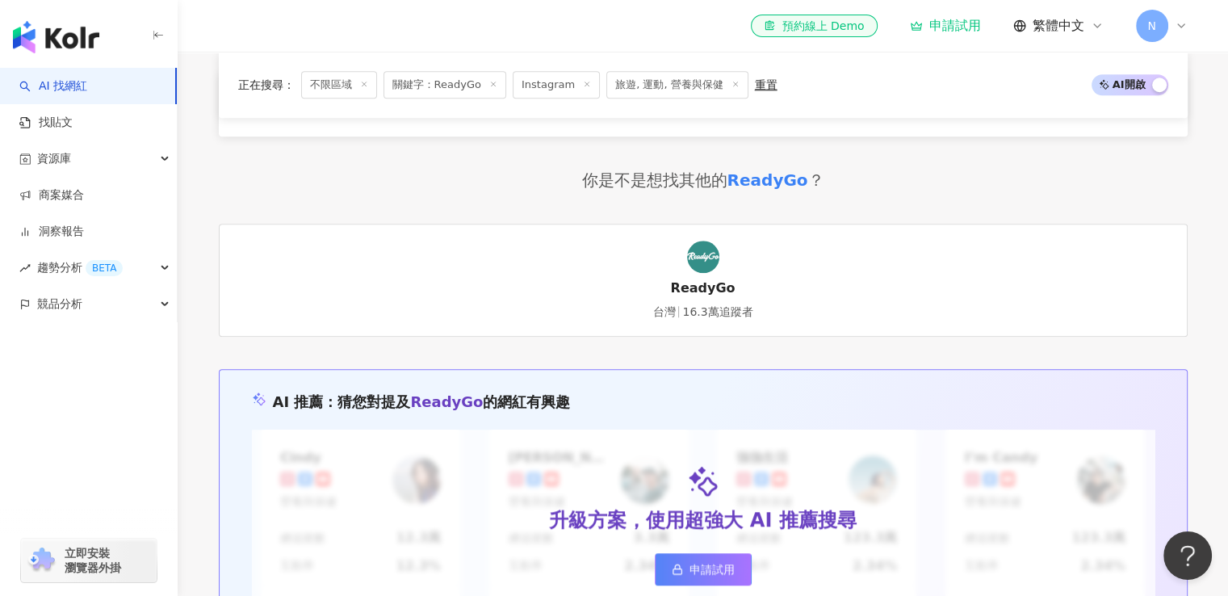
scroll to position [1453, 0]
click at [739, 270] on link "ReadyGo 台灣 16.3萬追蹤者" at bounding box center [703, 280] width 969 height 113
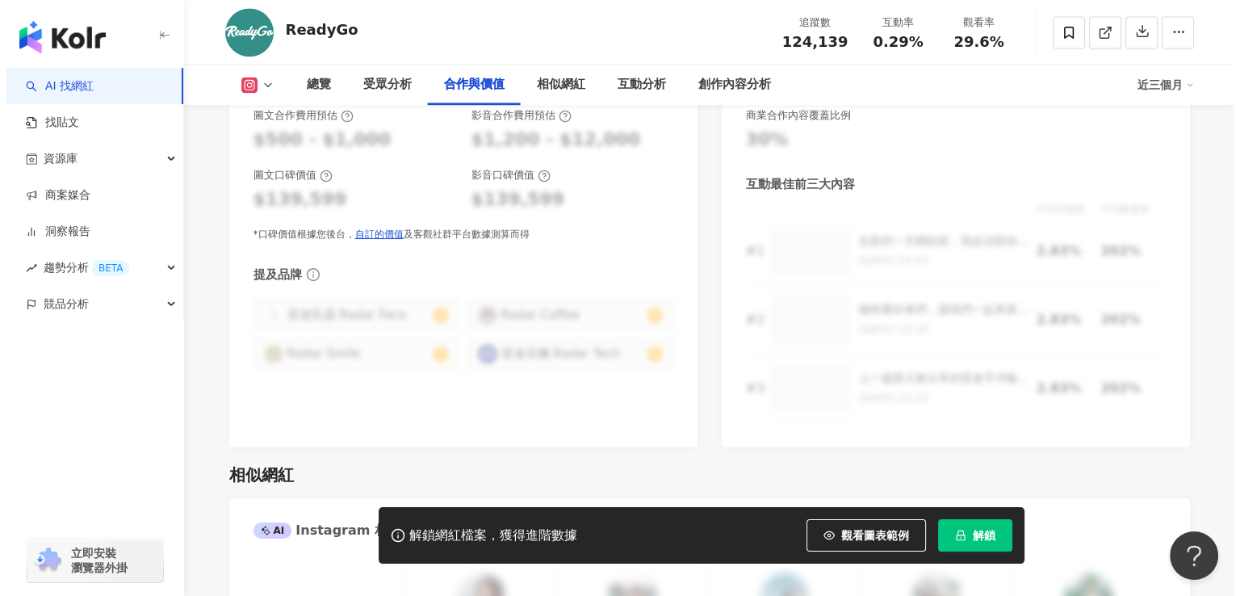
scroll to position [2341, 0]
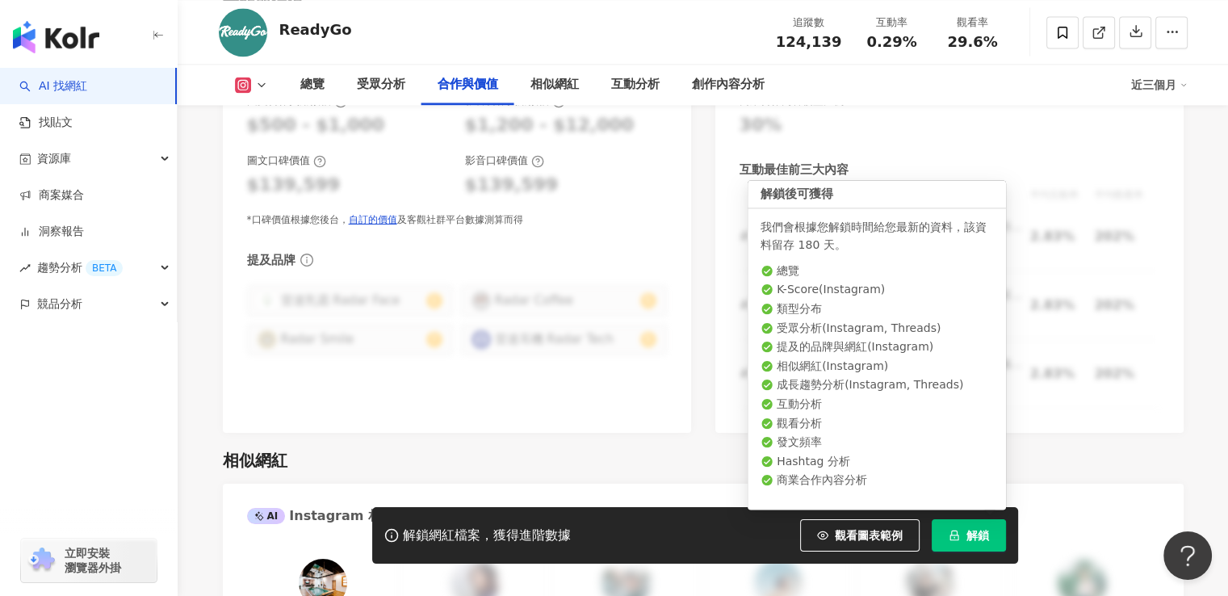
click at [975, 534] on span "解鎖" at bounding box center [977, 535] width 23 height 13
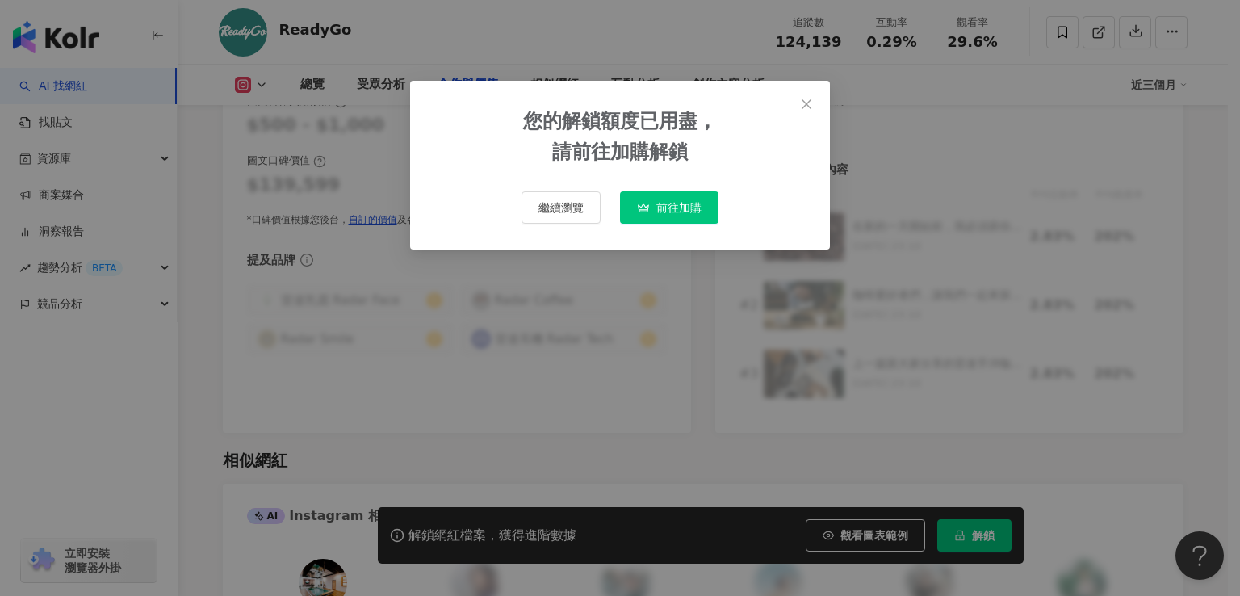
click at [689, 210] on span "前往加購" at bounding box center [678, 207] width 45 height 13
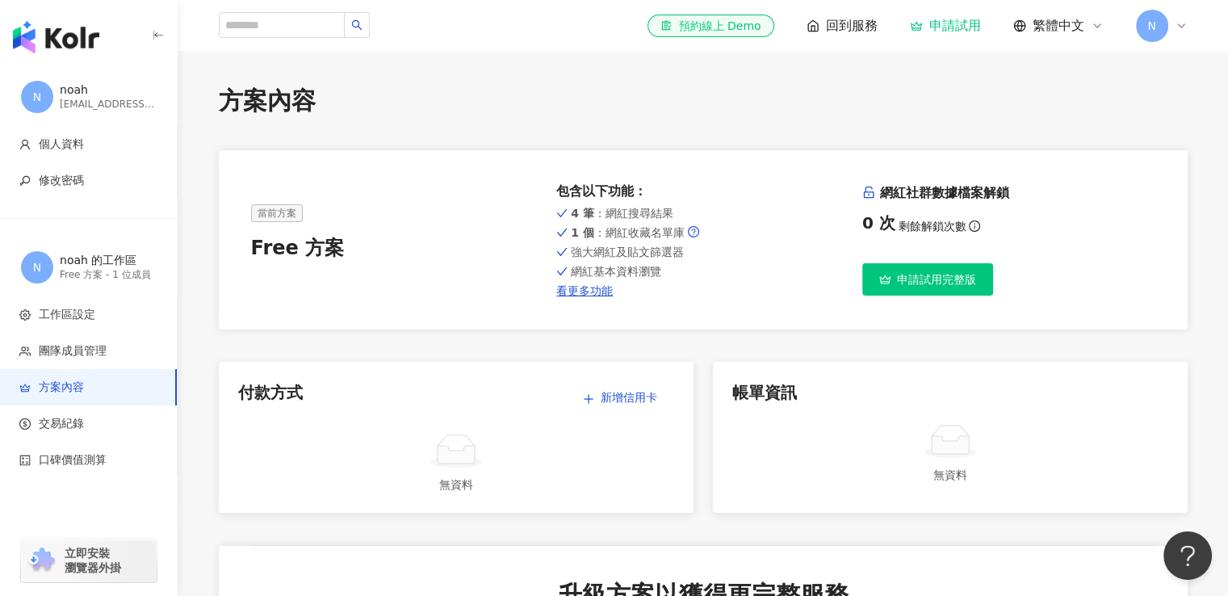
scroll to position [1400, 0]
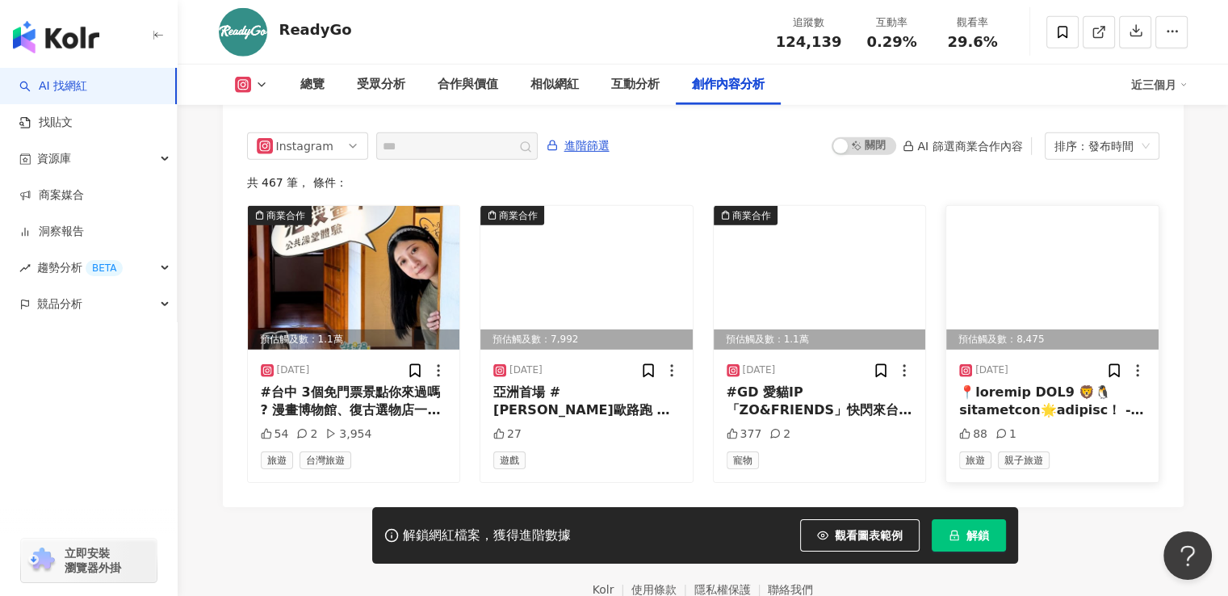
scroll to position [5038, 0]
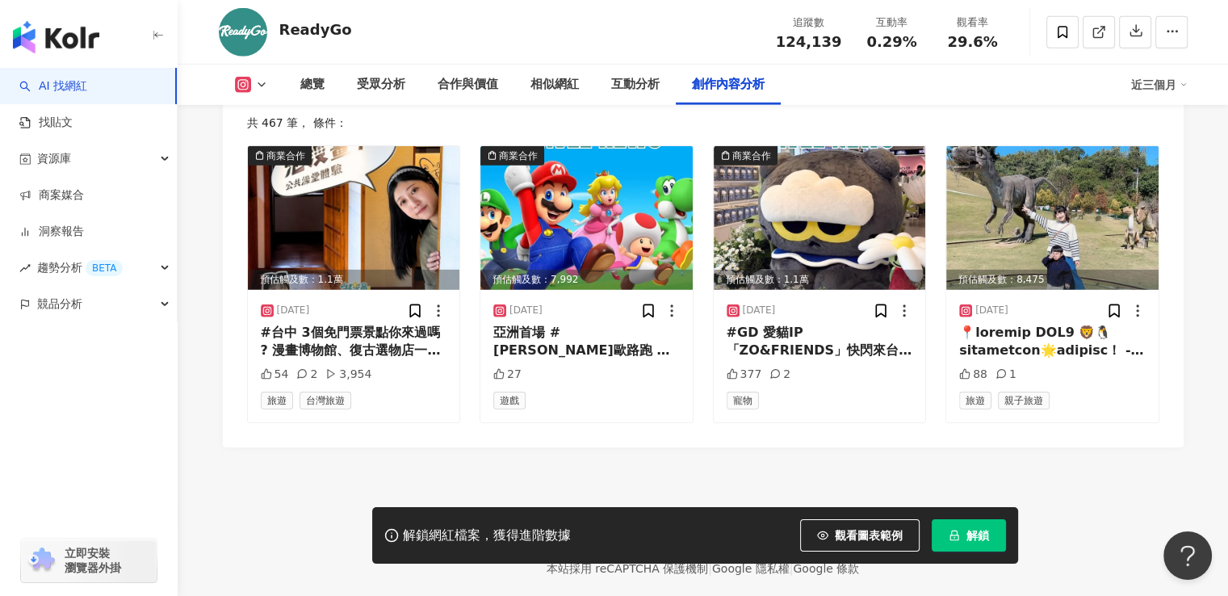
click at [1209, 457] on footer "Kolr 使用條款 隱私權保護 聯絡我們 愛卡拉互動媒體股份有限公司 | 統一編號：53342456 | Copyright © 2025 iKala All…" at bounding box center [703, 536] width 1050 height 179
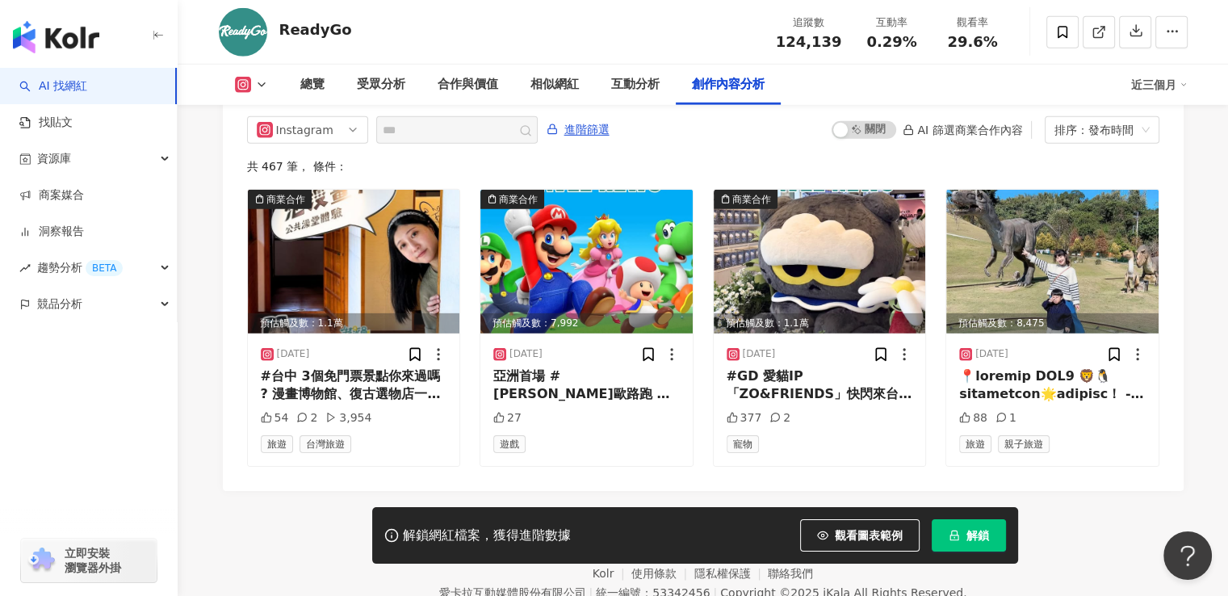
scroll to position [4957, 0]
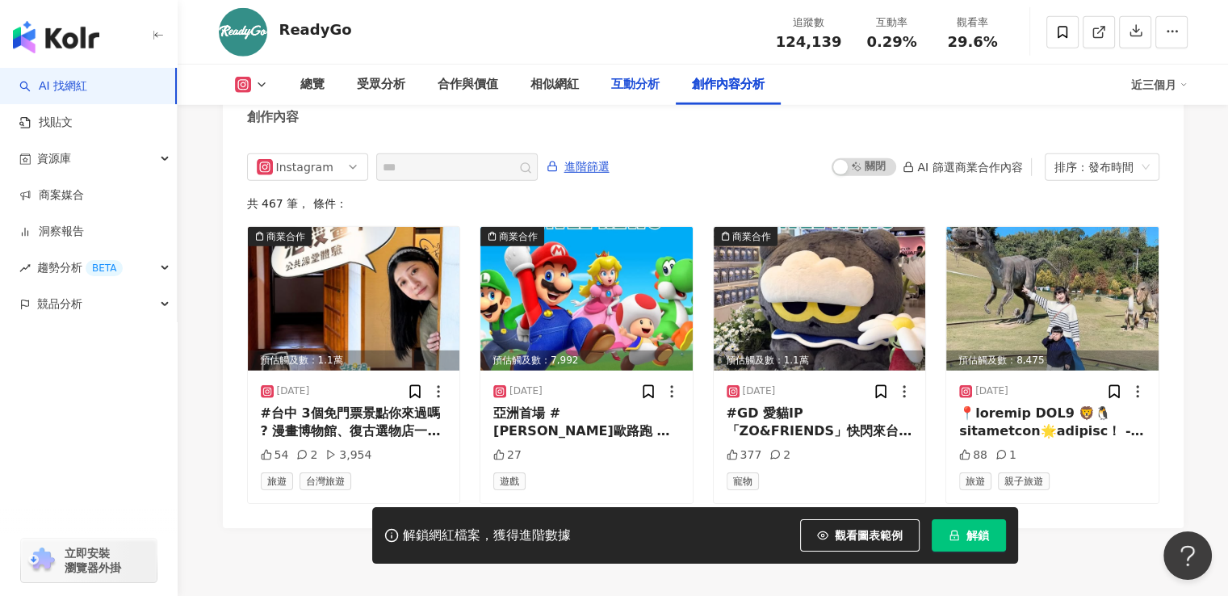
click at [642, 73] on div "互動分析" at bounding box center [635, 85] width 81 height 40
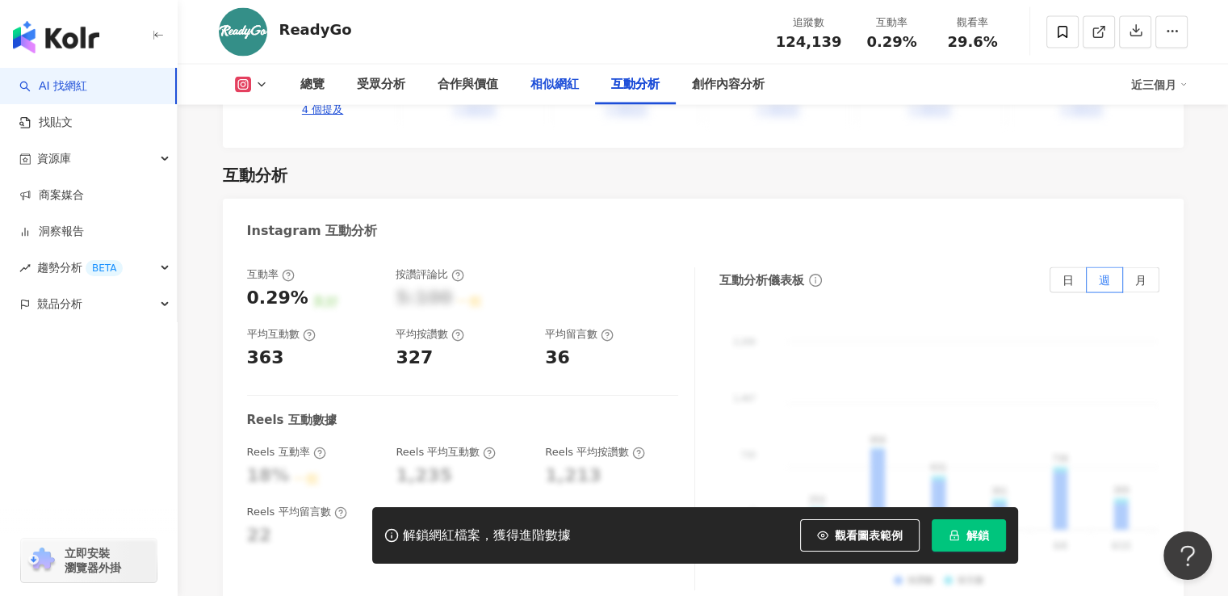
click at [557, 82] on div "相似網紅" at bounding box center [554, 84] width 48 height 19
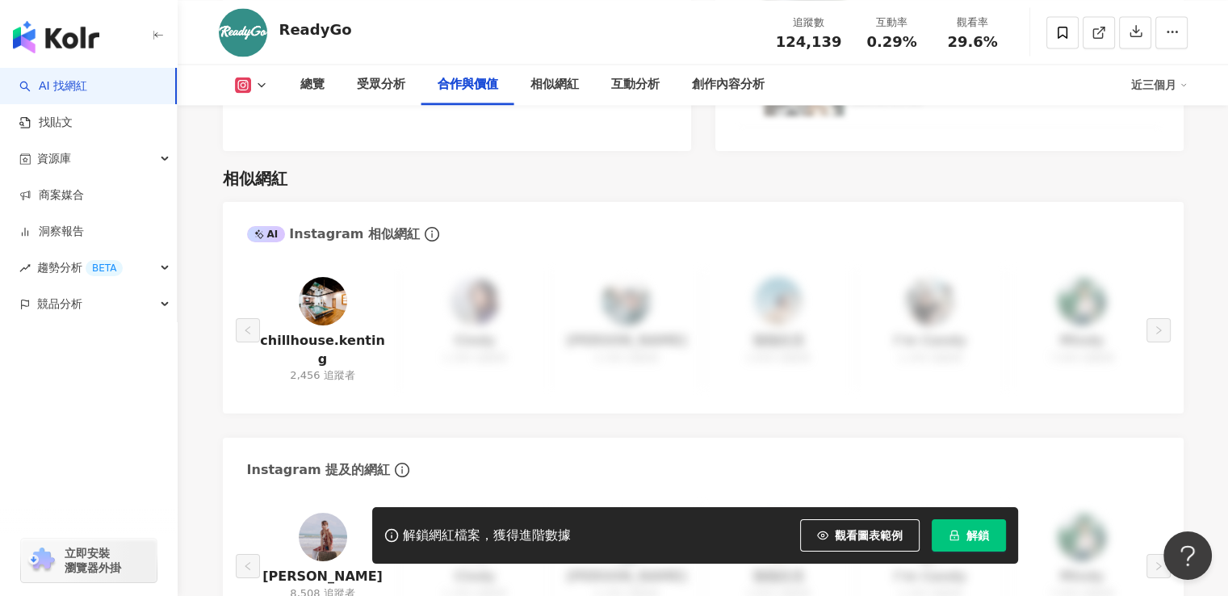
scroll to position [2563, 0]
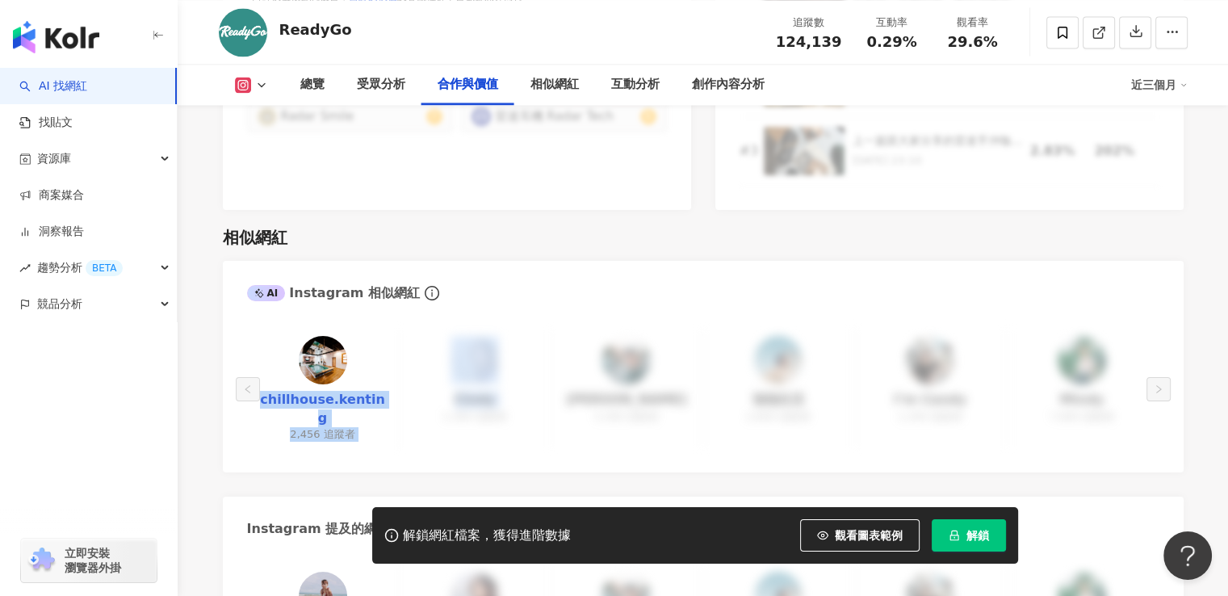
drag, startPoint x: 413, startPoint y: 373, endPoint x: 266, endPoint y: 381, distance: 147.9
click at [266, 381] on div "chillhouse.kenting 2,456 追蹤者 Cindy 1,300 追蹤者 Johnny 5,300 追蹤者 強強生活 2,800 追蹤者 I’…" at bounding box center [703, 388] width 912 height 119
click at [252, 392] on div "chillhouse.kenting 2,456 追蹤者" at bounding box center [323, 388] width 152 height 119
drag, startPoint x: 245, startPoint y: 369, endPoint x: 384, endPoint y: 373, distance: 138.9
click at [384, 373] on div "chillhouse.kenting 2,456 追蹤者" at bounding box center [323, 388] width 152 height 119
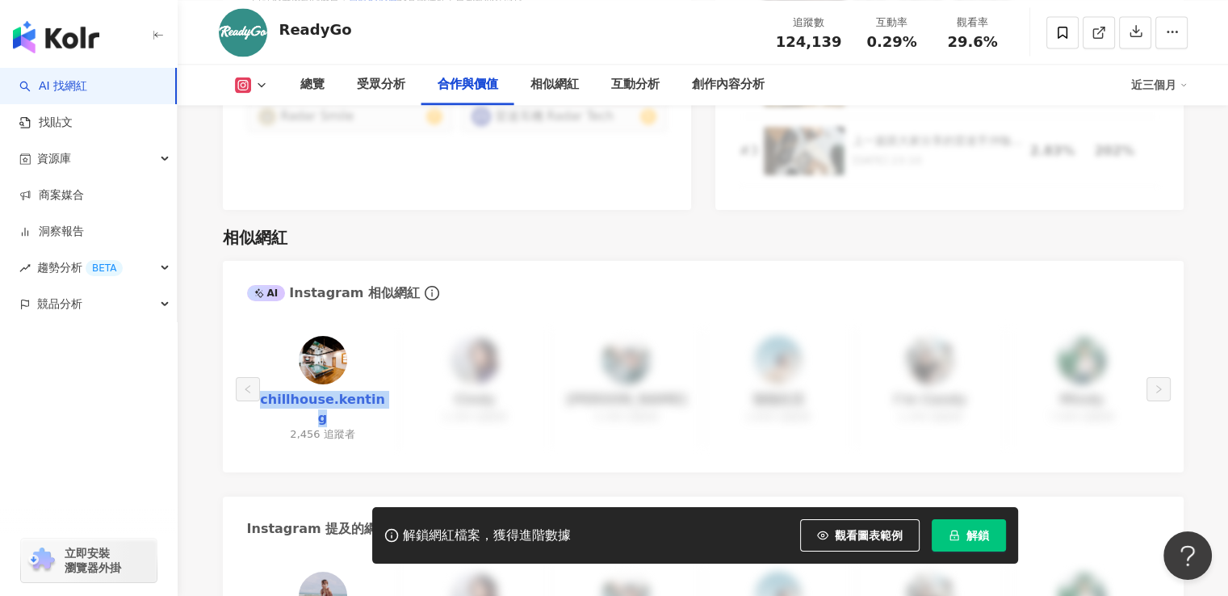
copy link "chillhouse.kenting"
